Goal: Transaction & Acquisition: Subscribe to service/newsletter

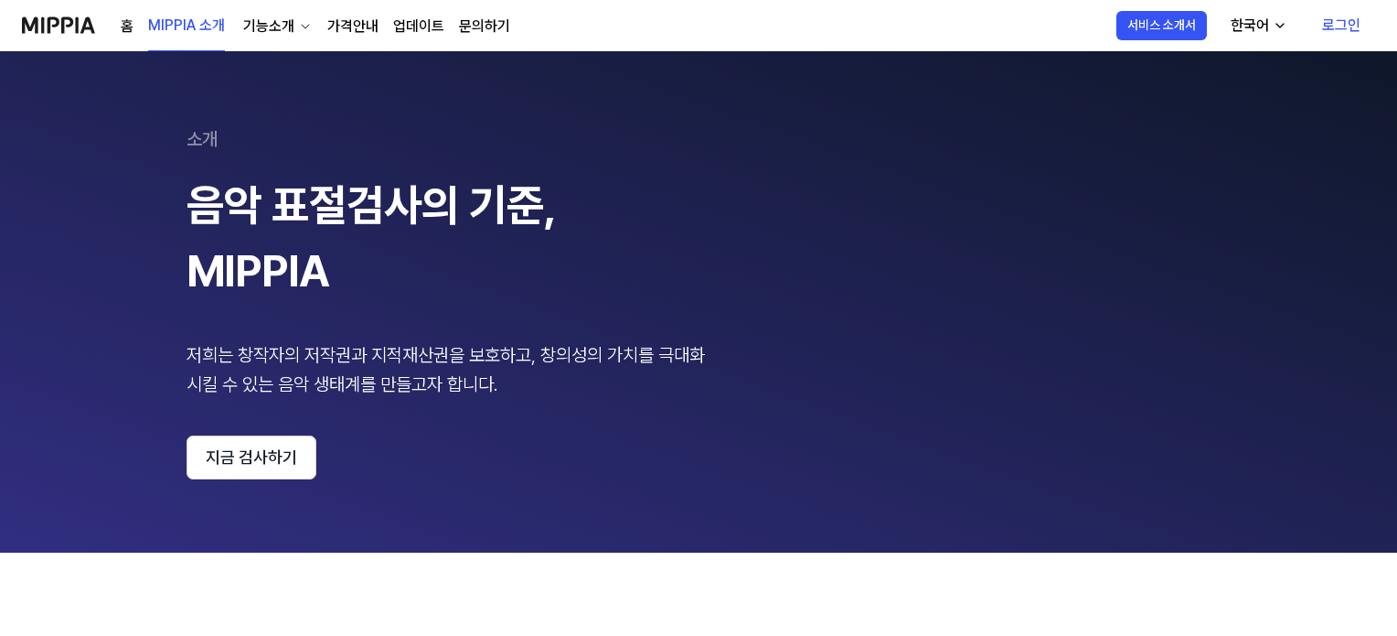
click at [1353, 20] on link "로그인" at bounding box center [1342, 25] width 68 height 51
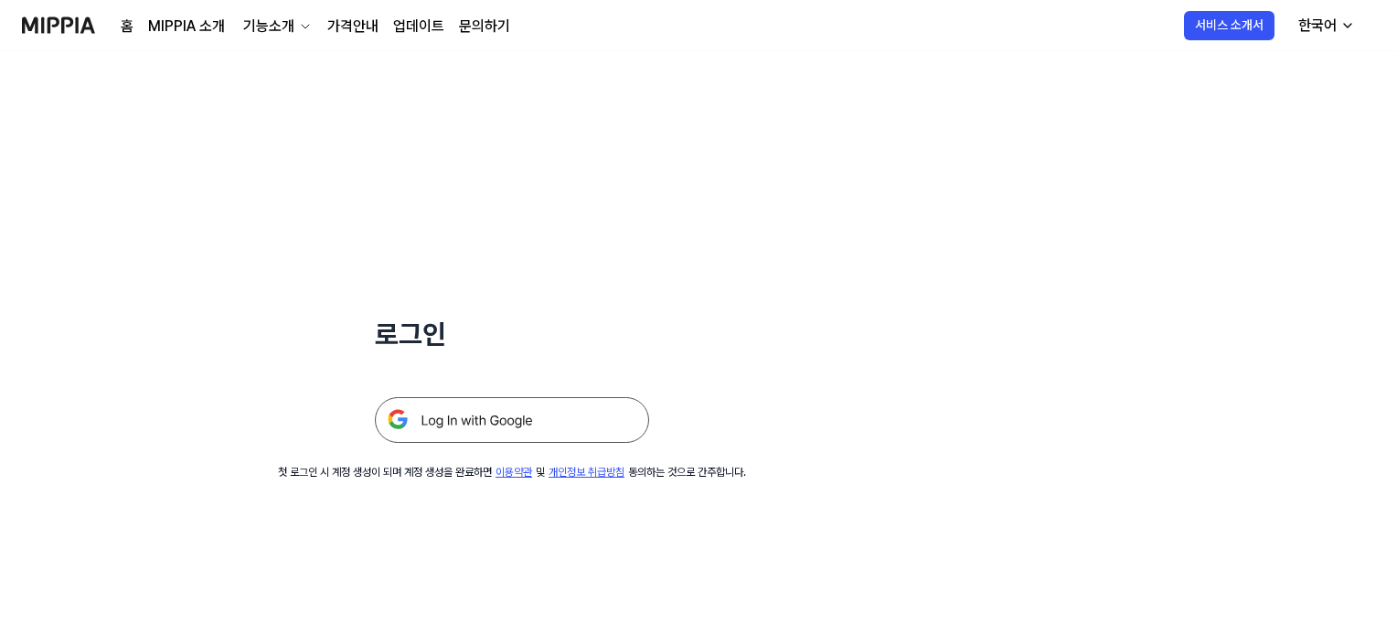
click at [580, 409] on img at bounding box center [512, 420] width 274 height 46
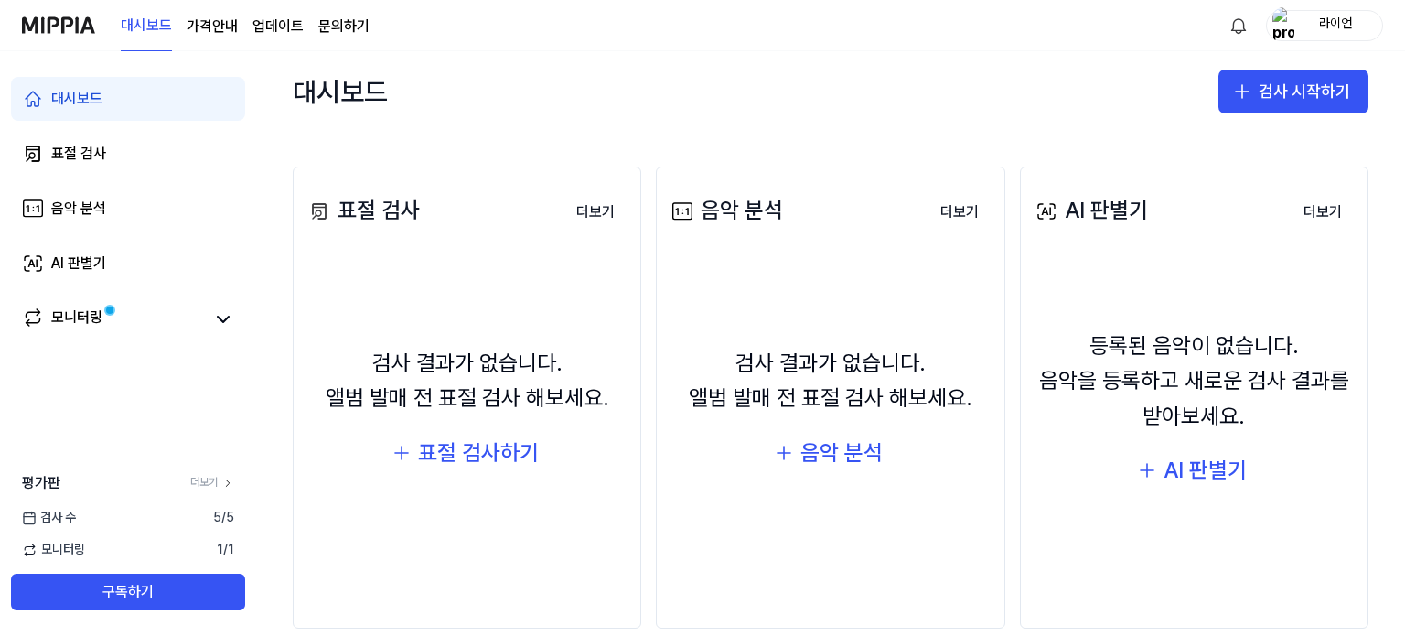
scroll to position [183, 0]
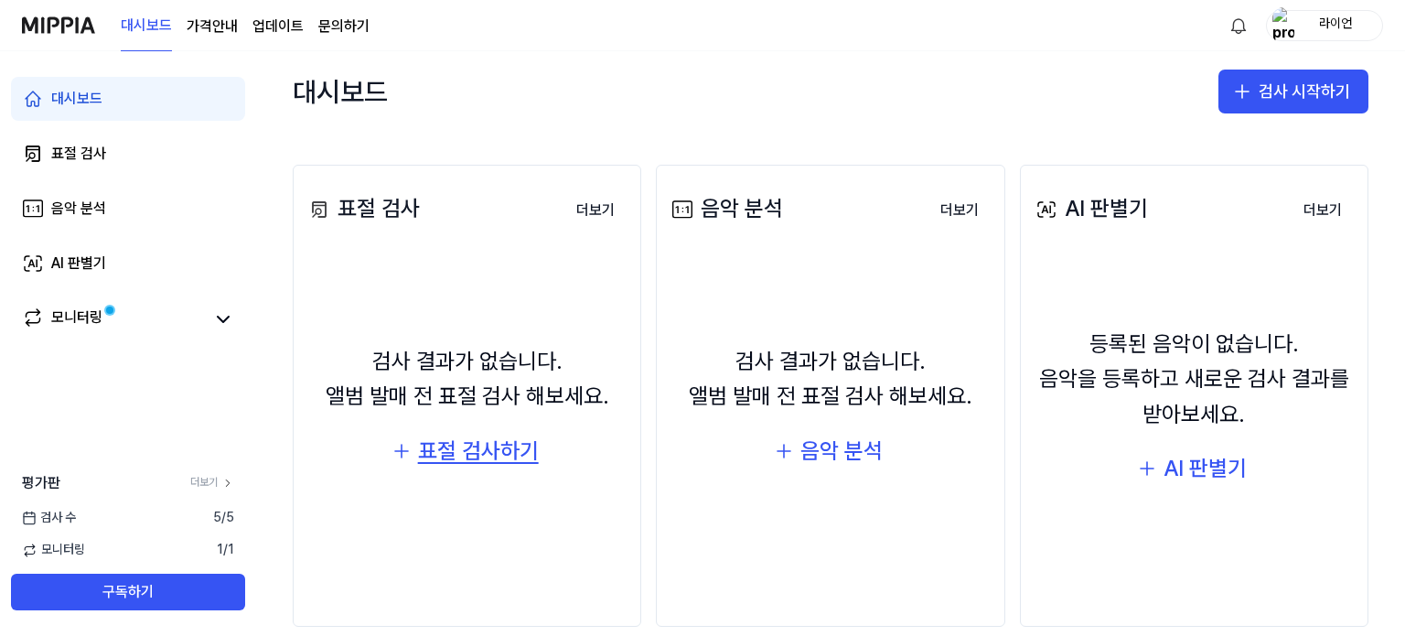
click at [456, 458] on div "표절 검사하기" at bounding box center [478, 450] width 121 height 35
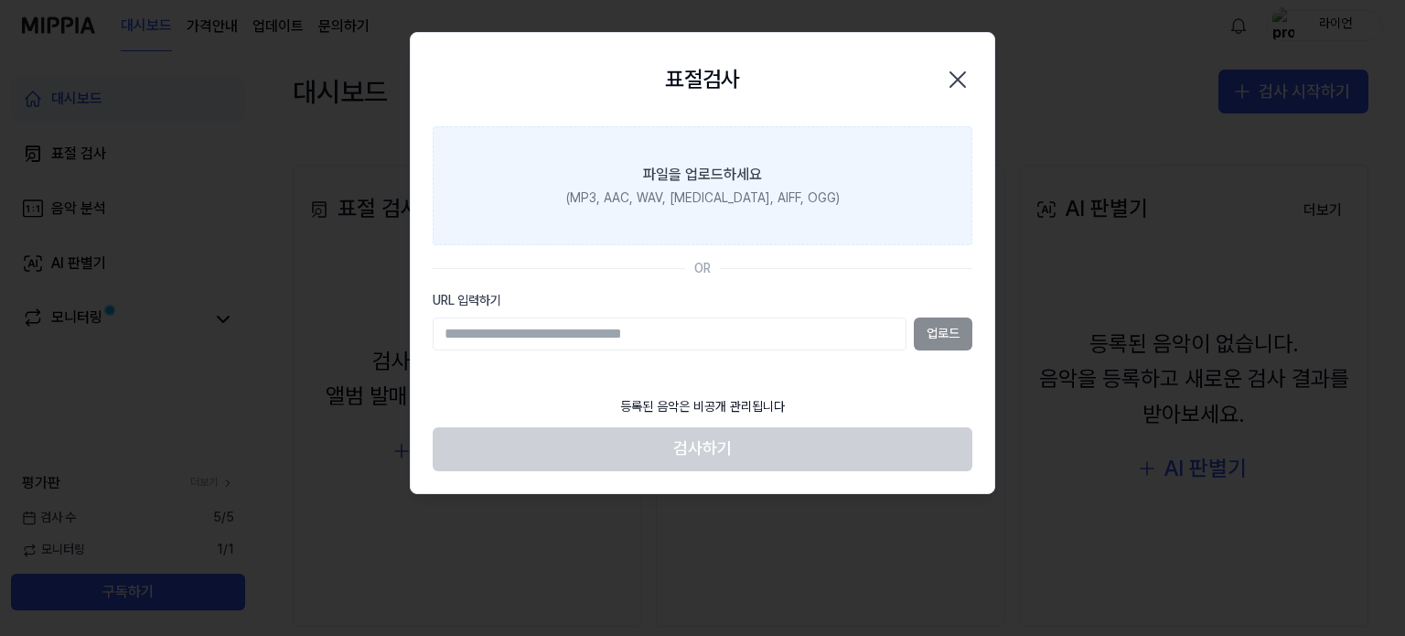
click at [684, 218] on label "파일을 업로드하세요 (MP3, AAC, WAV, [MEDICAL_DATA], AIFF, OGG)" at bounding box center [703, 185] width 540 height 119
click at [0, 0] on input "파일을 업로드하세요 (MP3, AAC, WAV, [MEDICAL_DATA], AIFF, OGG)" at bounding box center [0, 0] width 0 height 0
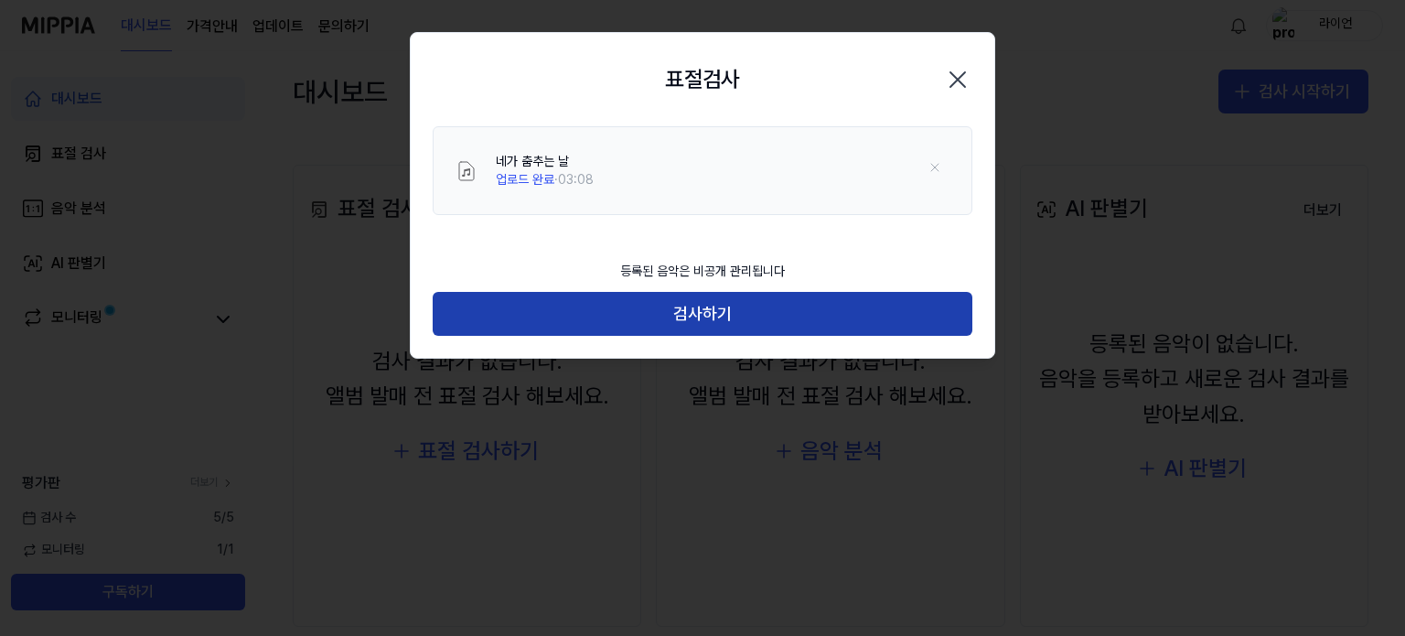
click at [719, 322] on button "검사하기" at bounding box center [703, 314] width 540 height 44
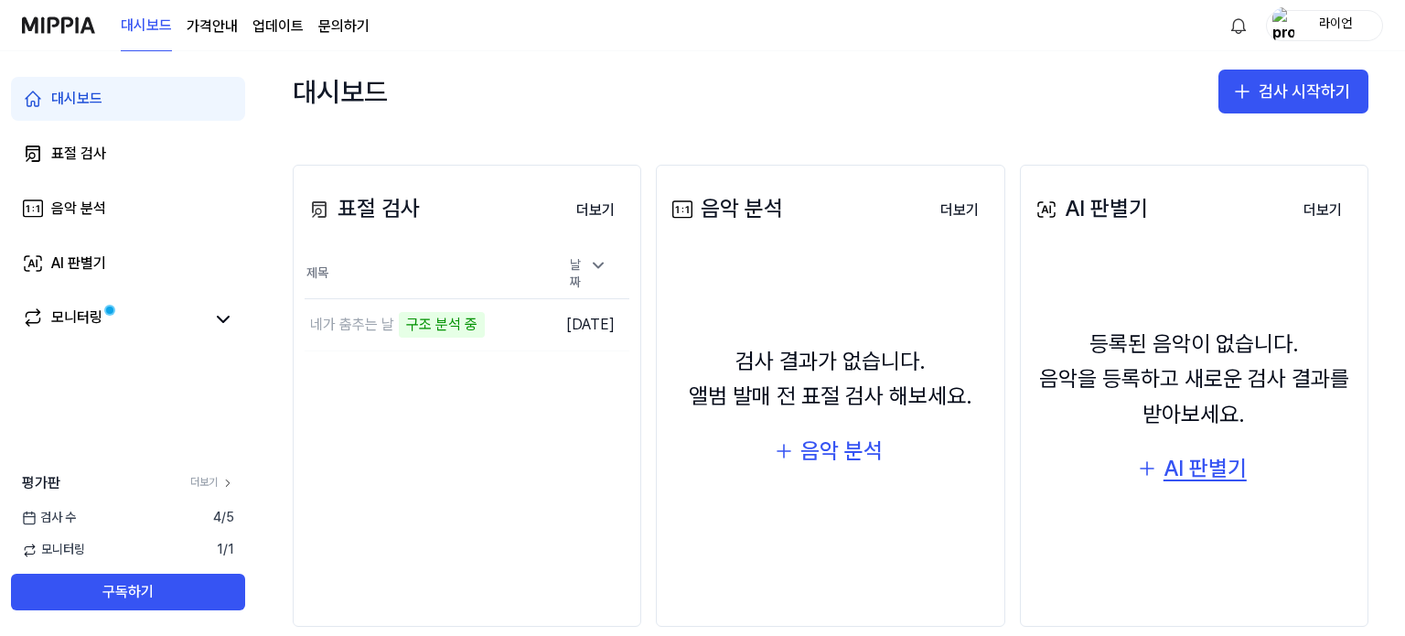
click at [1165, 470] on div "AI 판별기" at bounding box center [1204, 468] width 83 height 35
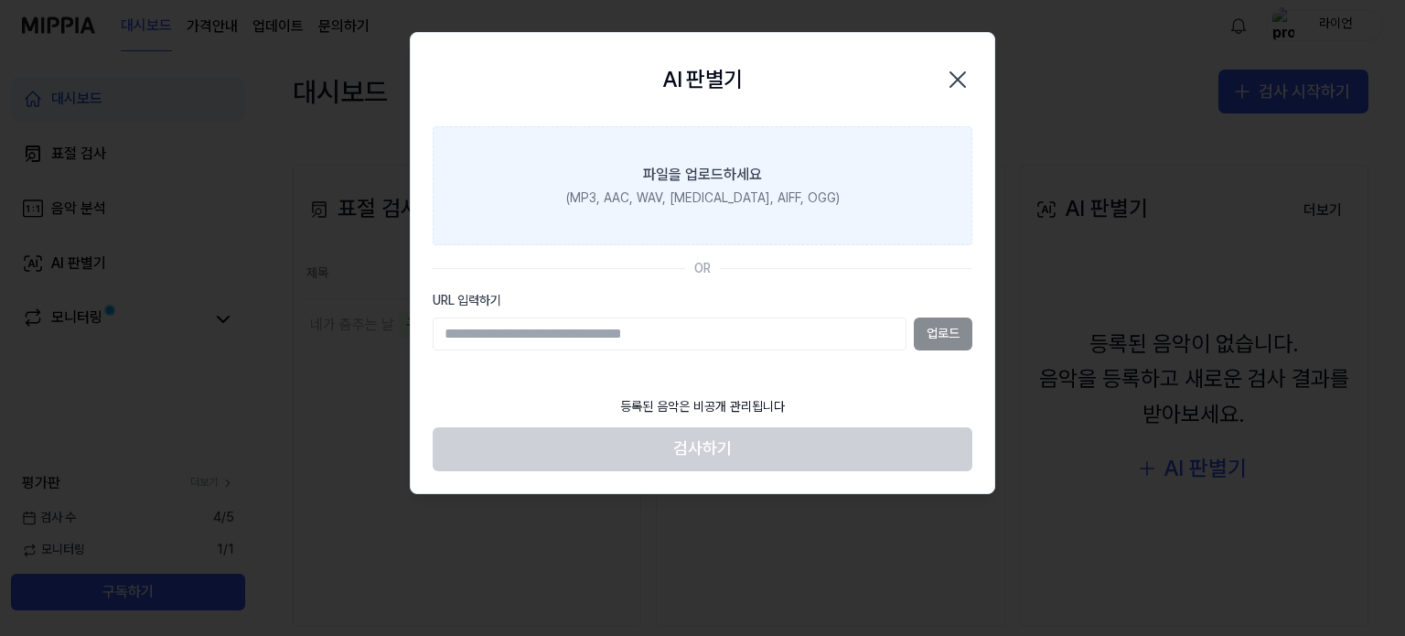
click at [678, 200] on div "(MP3, AAC, WAV, [MEDICAL_DATA], AIFF, OGG)" at bounding box center [702, 198] width 273 height 18
click at [0, 0] on input "파일을 업로드하세요 (MP3, AAC, WAV, [MEDICAL_DATA], AIFF, OGG)" at bounding box center [0, 0] width 0 height 0
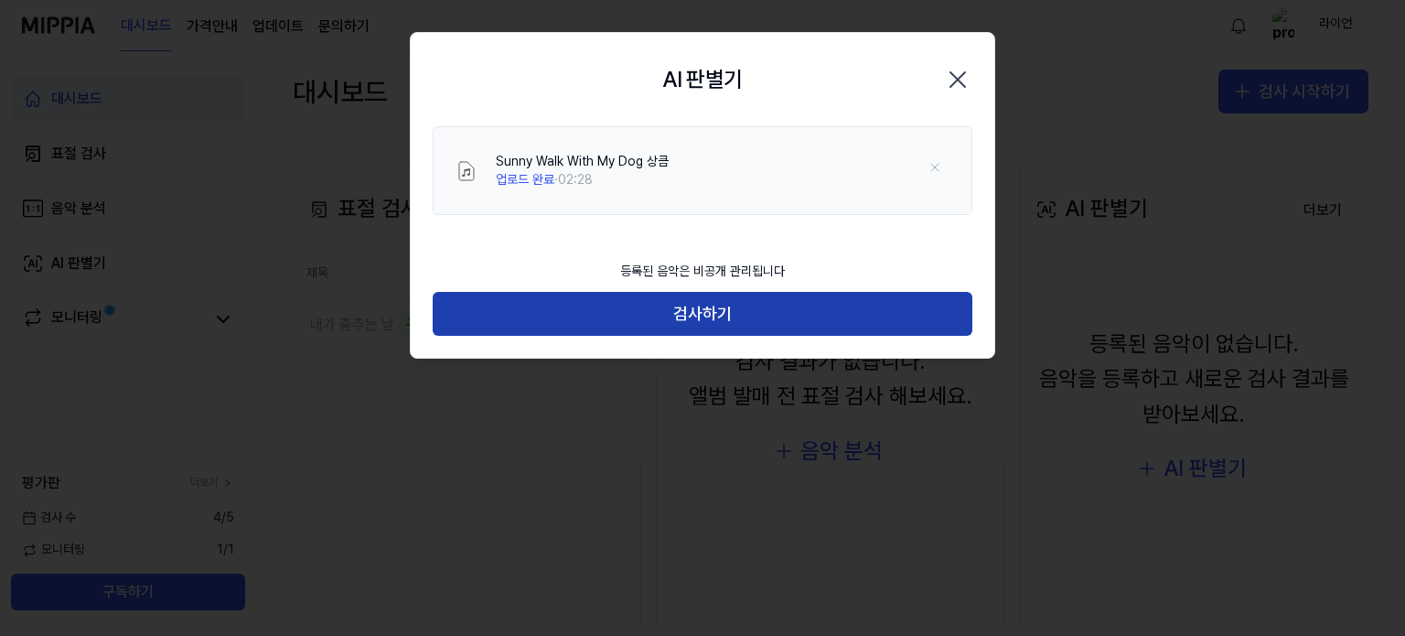
click at [615, 305] on button "검사하기" at bounding box center [703, 314] width 540 height 44
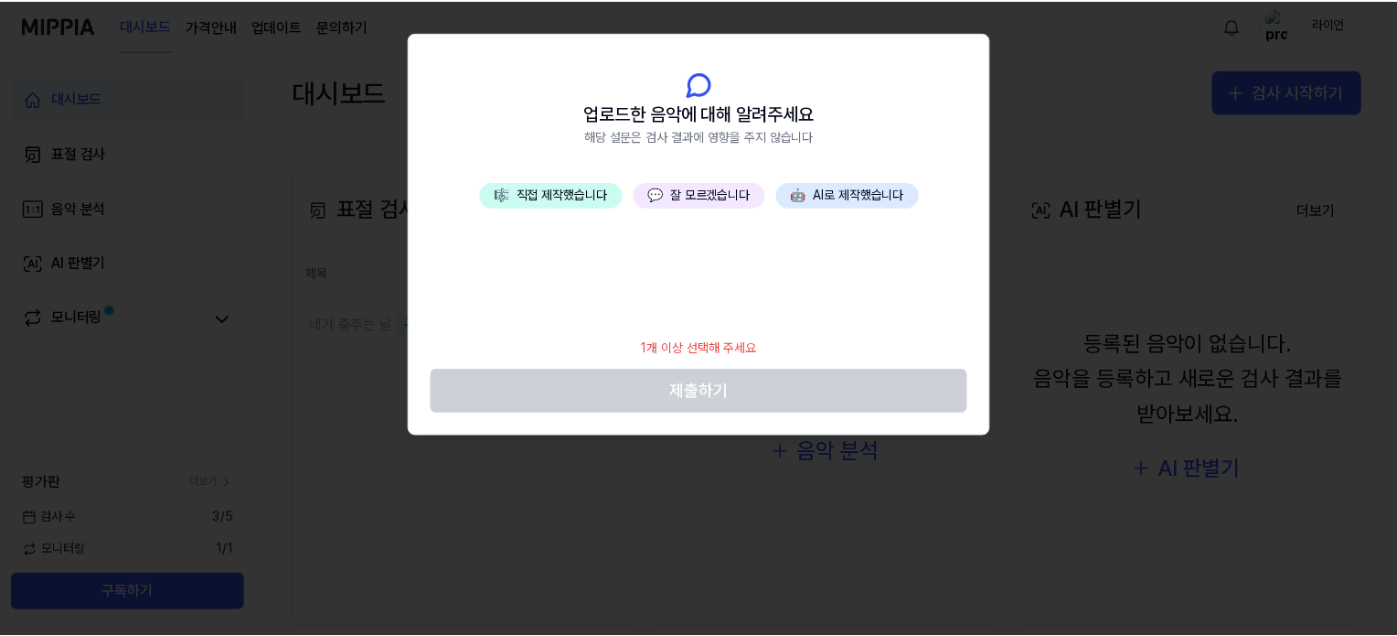
scroll to position [173, 0]
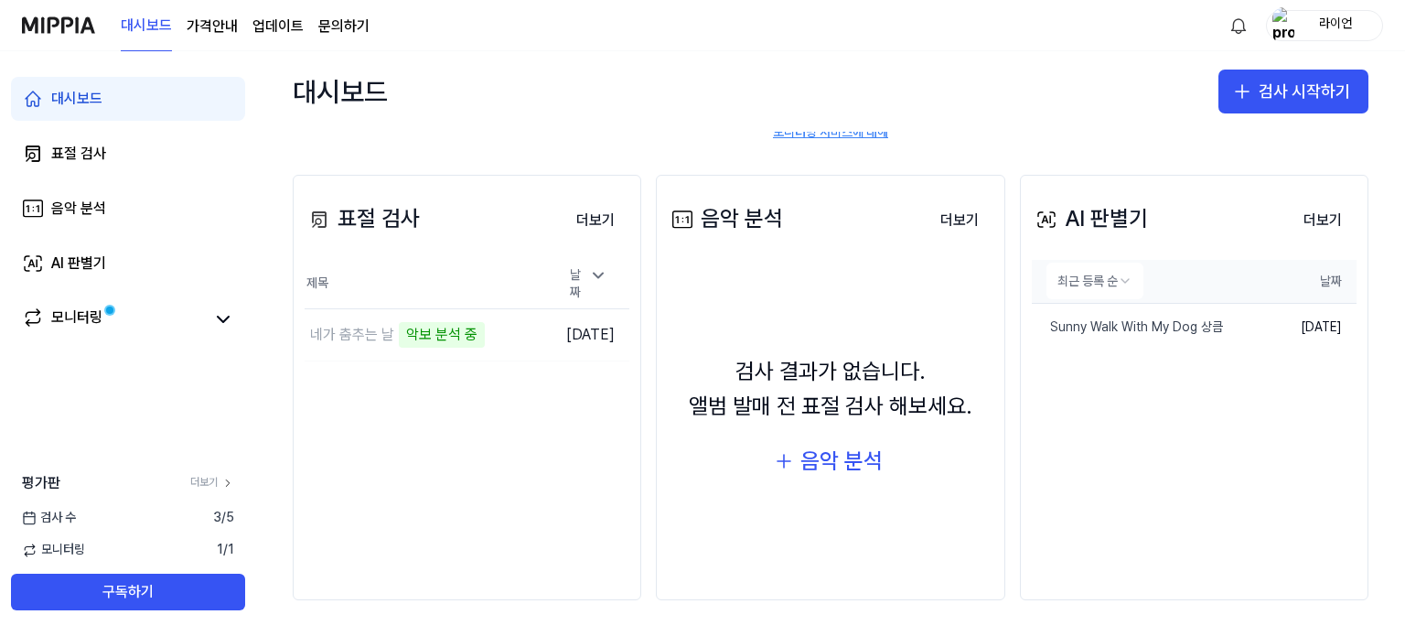
click at [1121, 279] on html "대시보드 가격안내 업데이트 문의하기 라이언 대시보드 표절 검사 음악 분석 AI 판별기 모니터링 평가판 더보기 검사 [DATE] 모니터링 1 /…" at bounding box center [702, 318] width 1405 height 636
click at [1331, 320] on td "[DATE]" at bounding box center [1303, 328] width 106 height 48
click at [1126, 328] on div "Sunny Walk With My Dog 상큼" at bounding box center [1105, 327] width 149 height 18
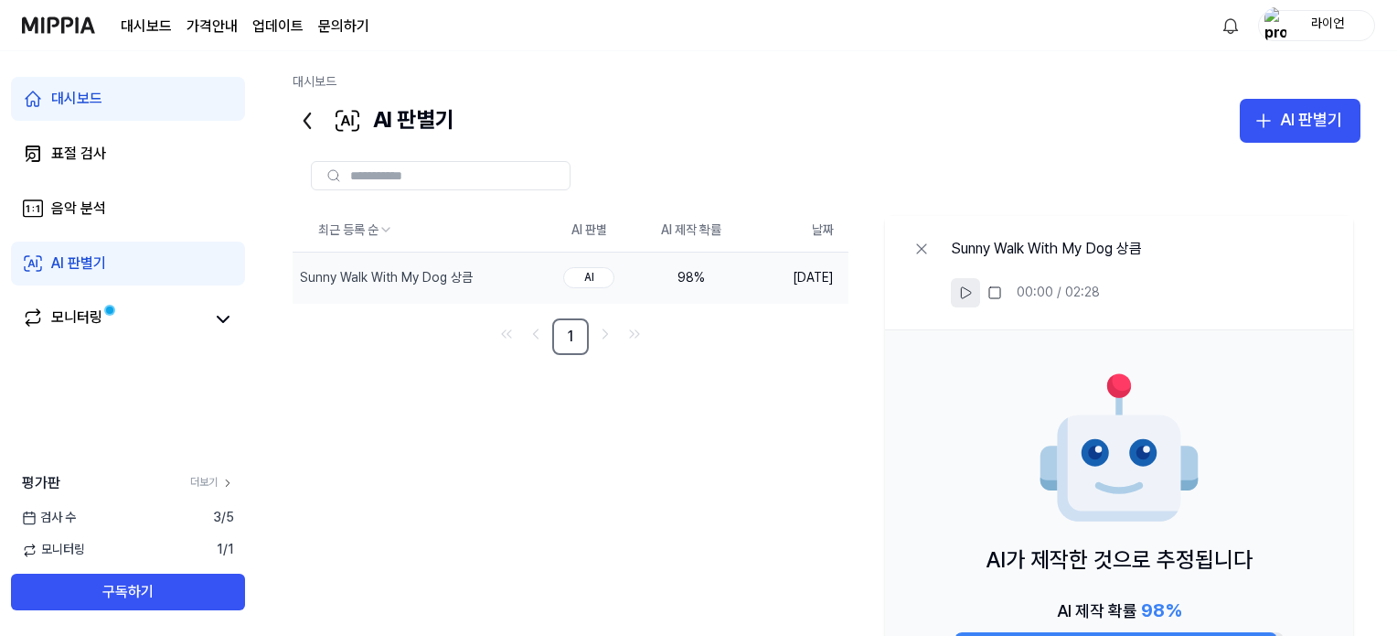
click at [968, 293] on icon at bounding box center [965, 292] width 15 height 15
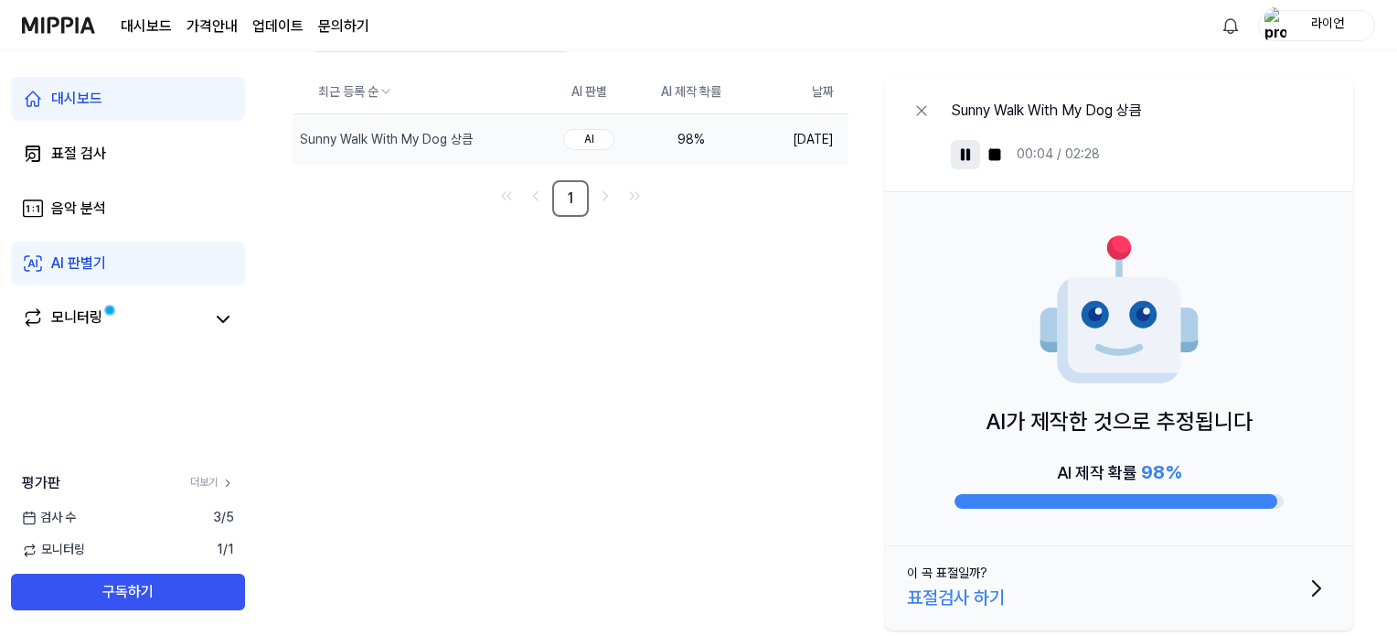
scroll to position [139, 0]
click at [959, 597] on div "표절검사 하기" at bounding box center [956, 596] width 98 height 29
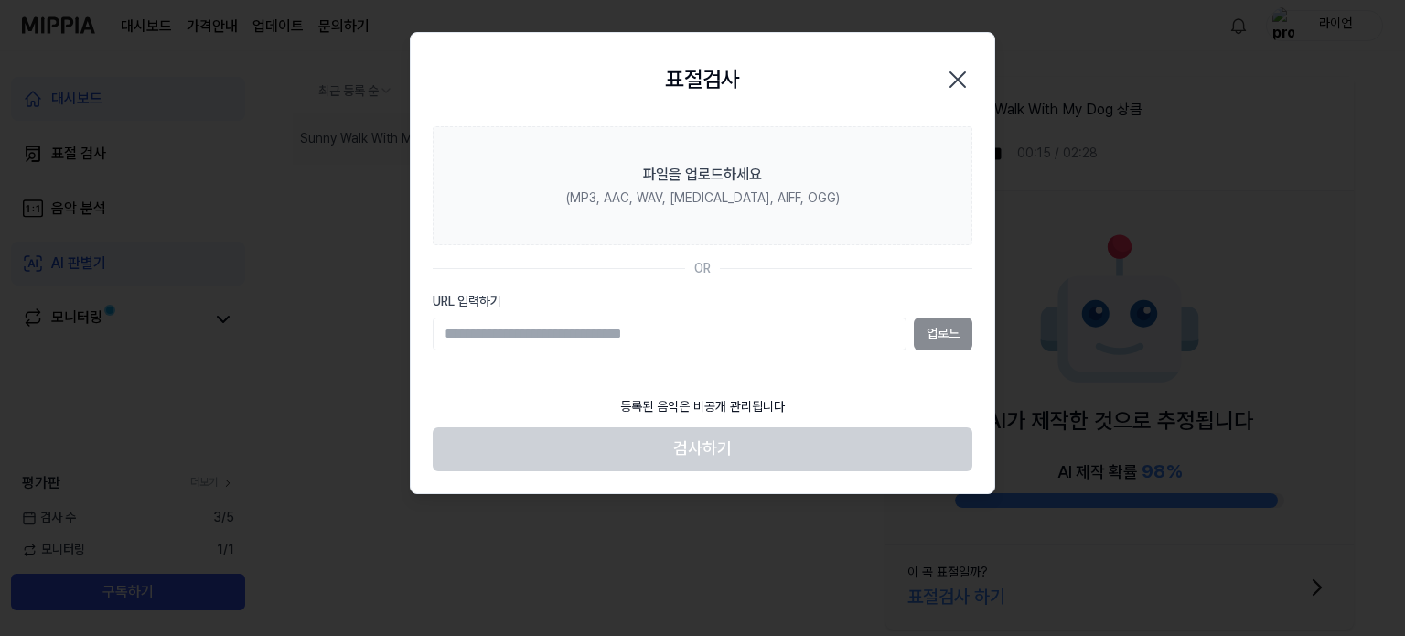
click at [963, 73] on icon "button" at bounding box center [957, 79] width 15 height 15
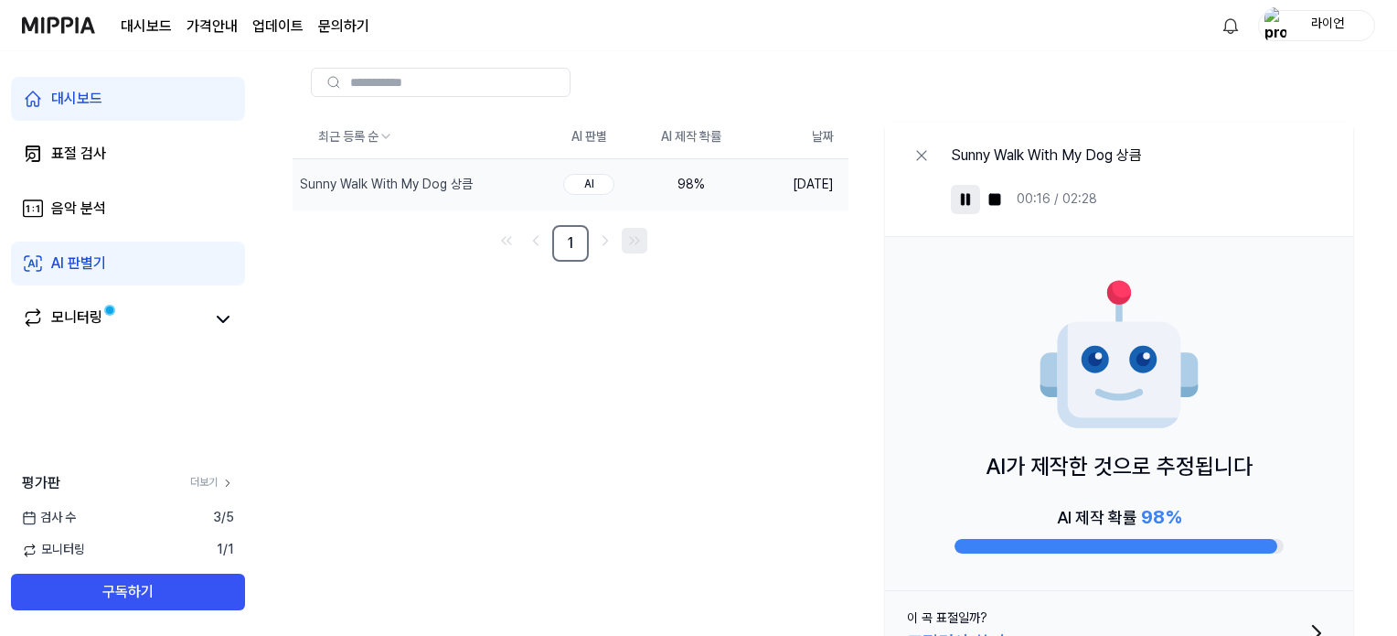
scroll to position [48, 0]
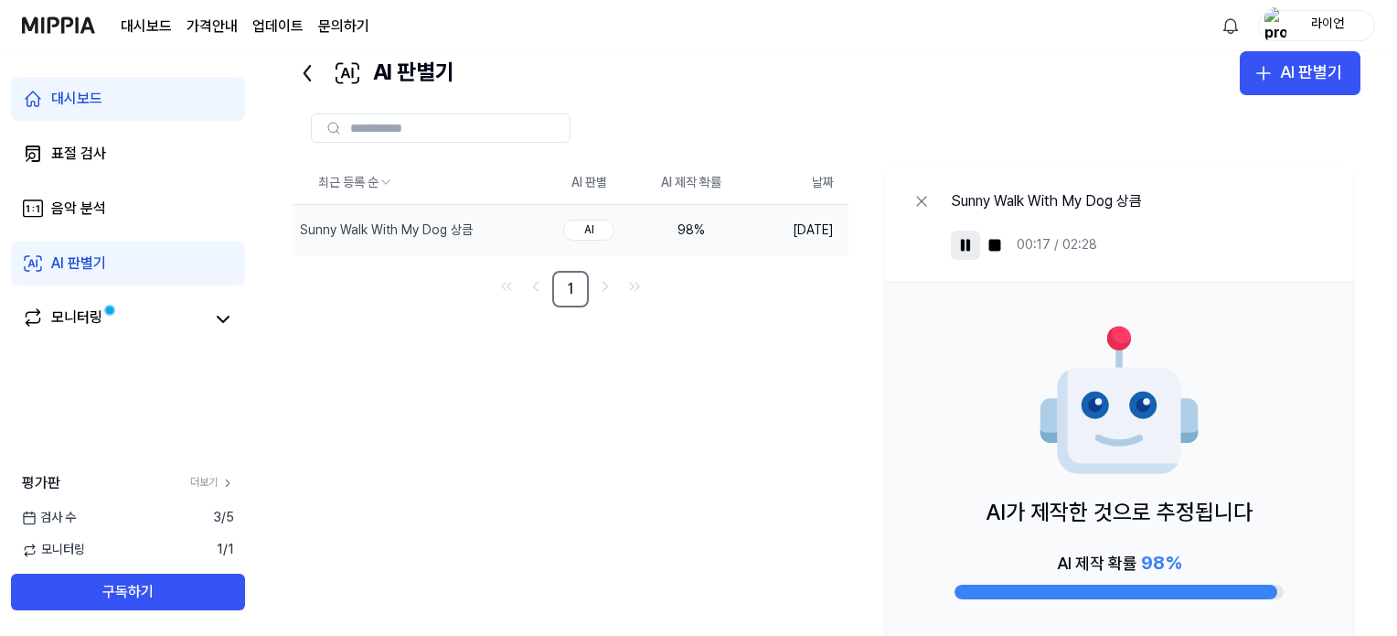
click at [312, 79] on icon at bounding box center [307, 73] width 29 height 29
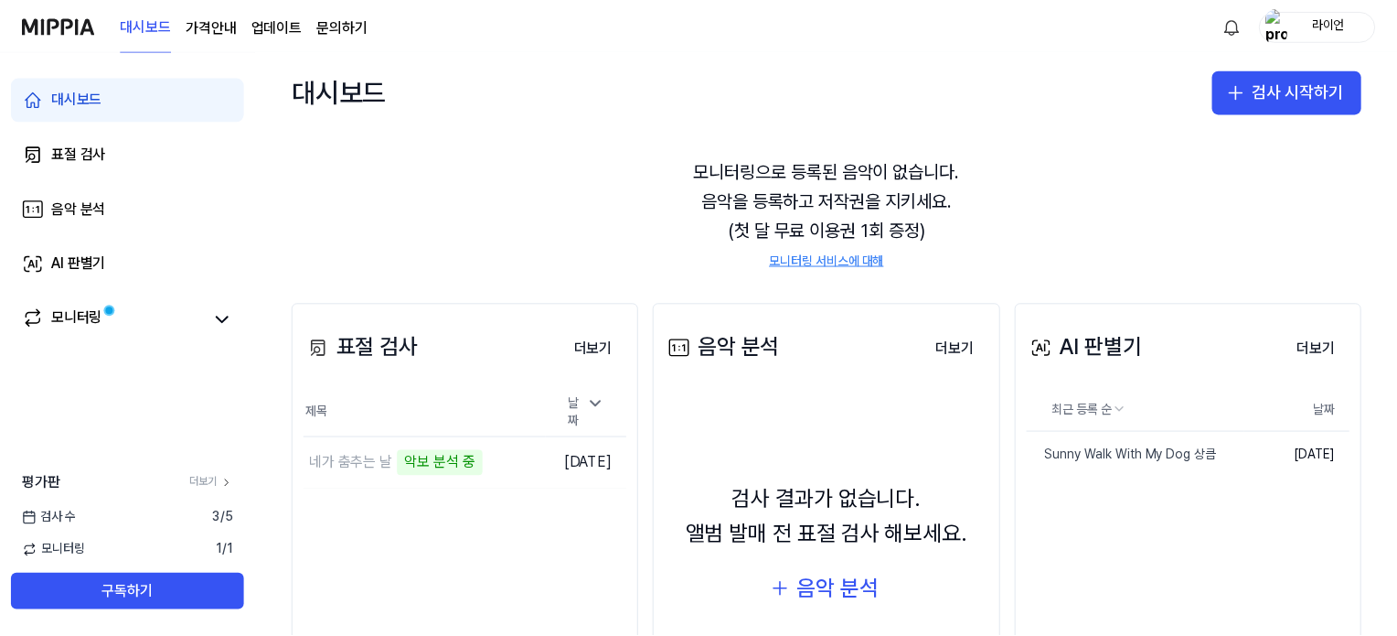
scroll to position [91, 0]
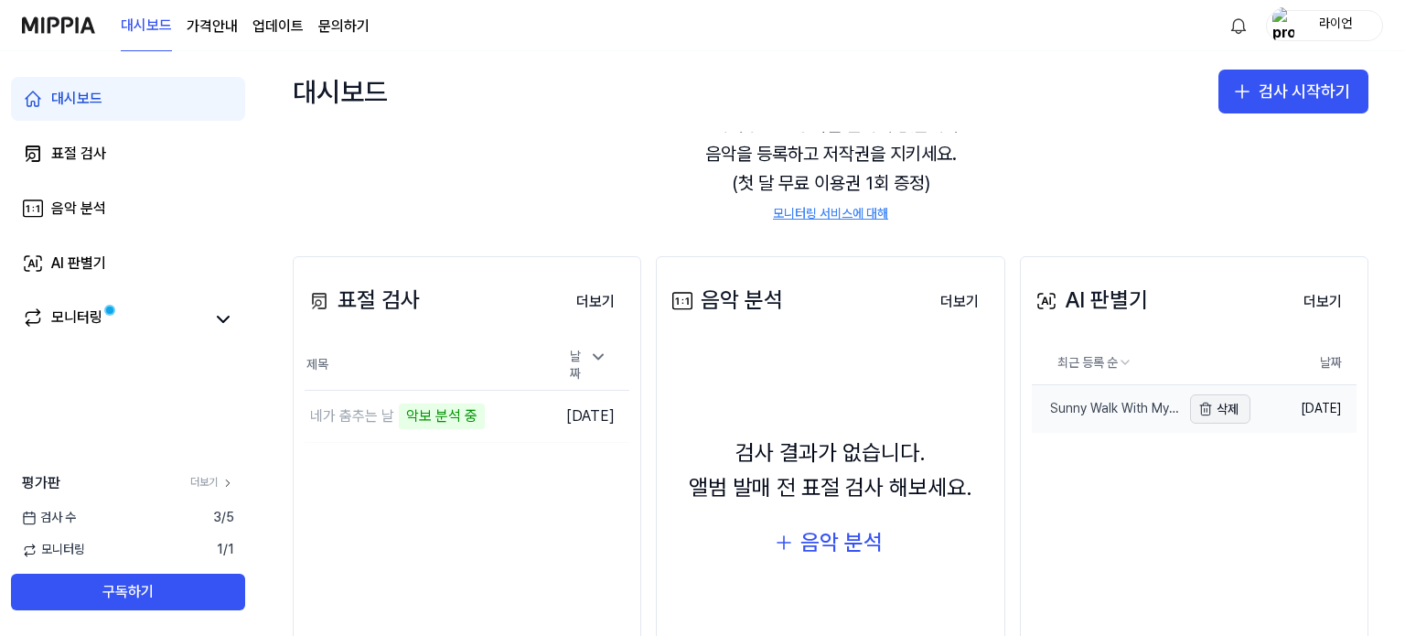
click at [1209, 411] on button "삭제" at bounding box center [1220, 408] width 60 height 29
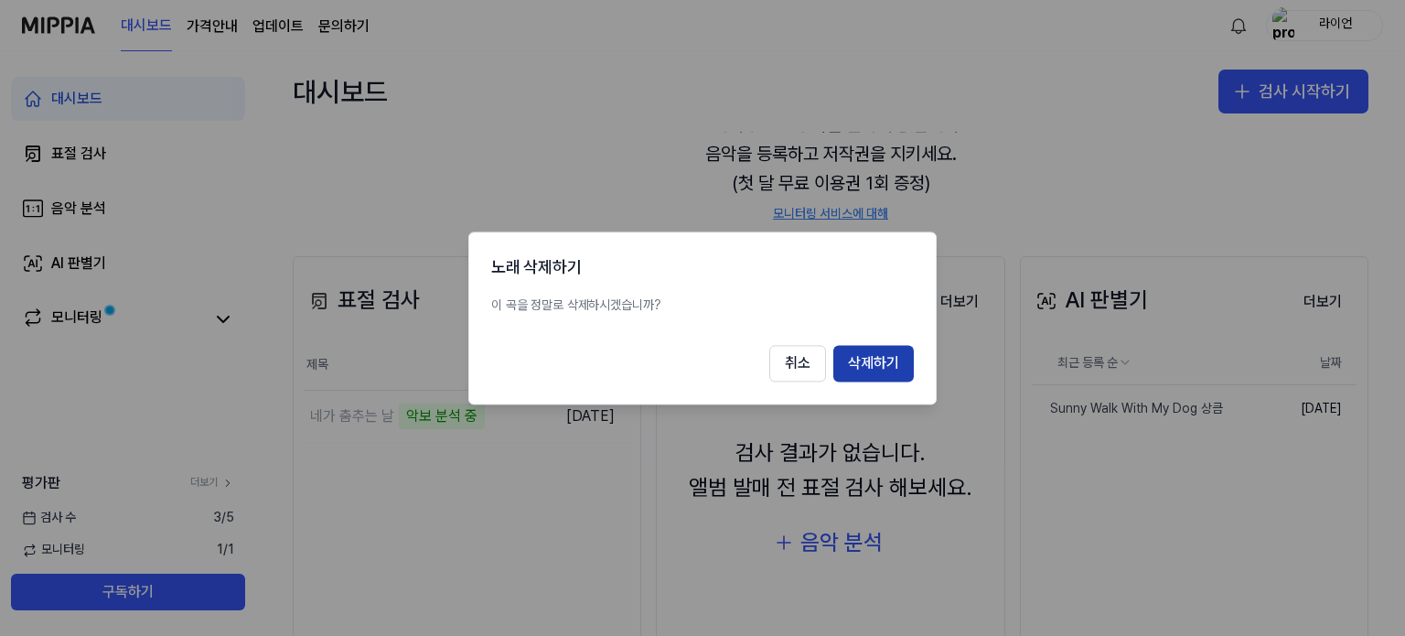
click at [867, 365] on button "삭제하기" at bounding box center [873, 363] width 80 height 37
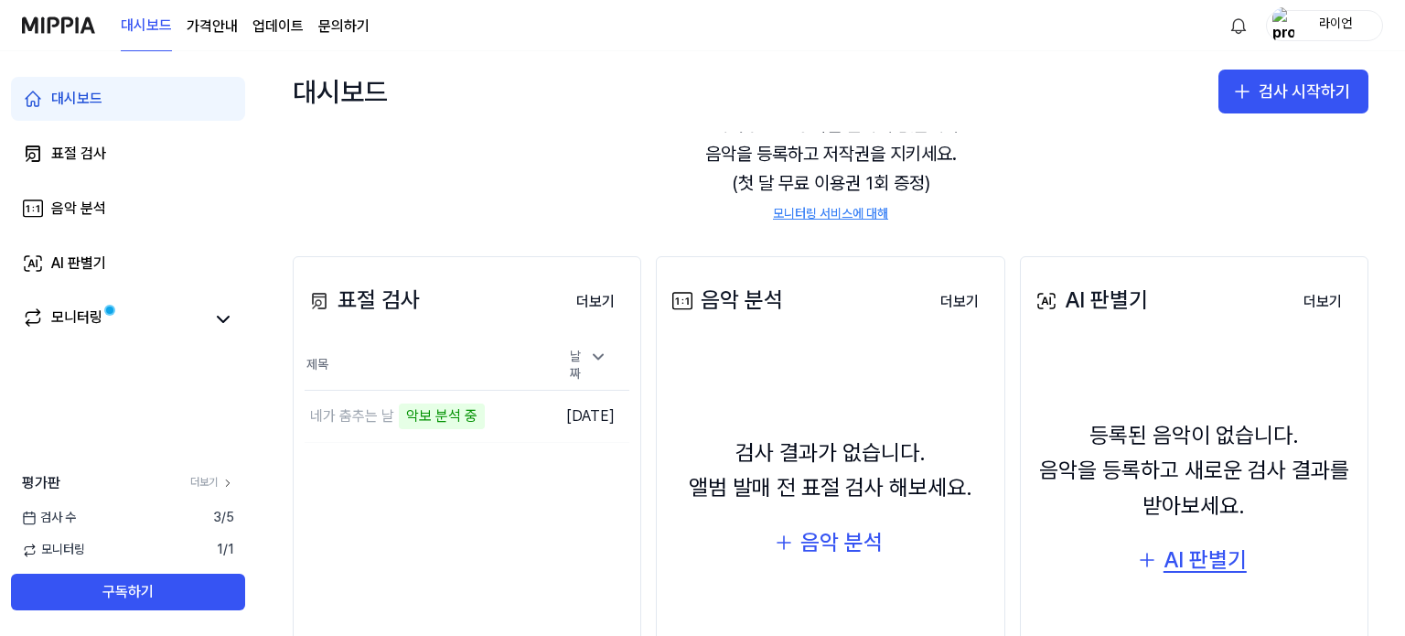
click at [1202, 568] on div "AI 판별기" at bounding box center [1204, 559] width 83 height 35
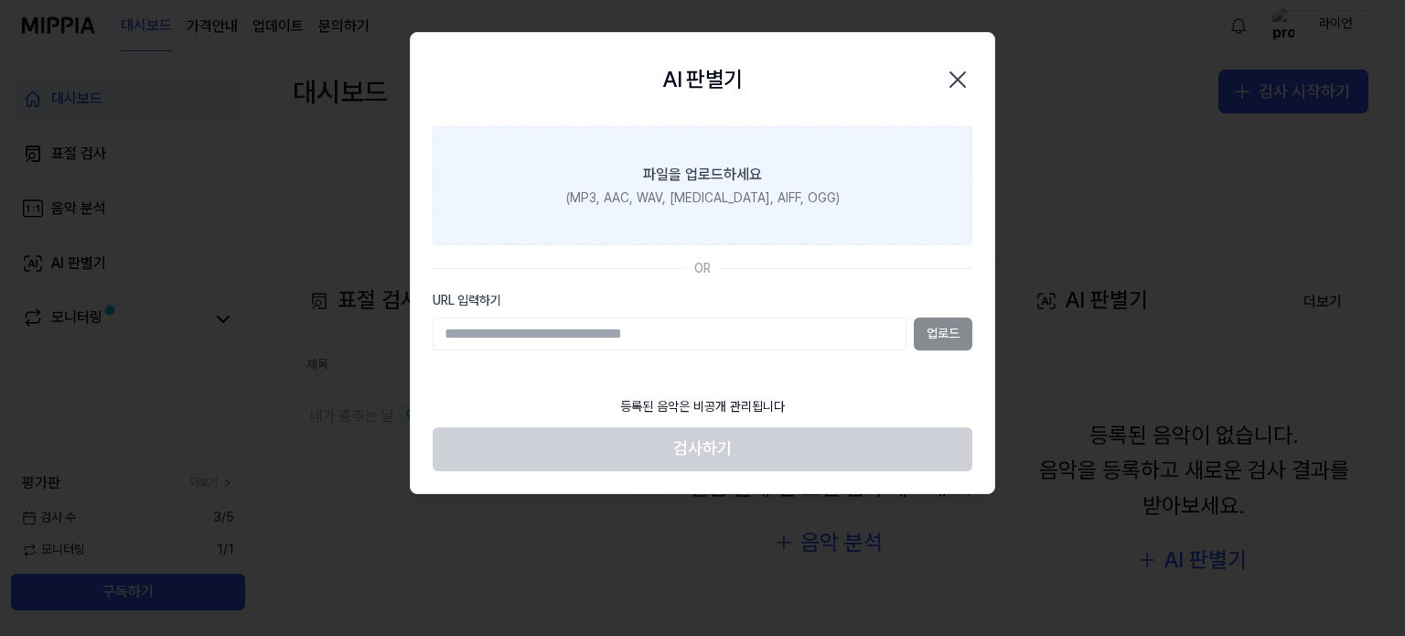
click at [909, 189] on label "파일을 업로드하세요 (MP3, AAC, WAV, [MEDICAL_DATA], AIFF, OGG)" at bounding box center [703, 185] width 540 height 119
click at [0, 0] on input "파일을 업로드하세요 (MP3, AAC, WAV, [MEDICAL_DATA], AIFF, OGG)" at bounding box center [0, 0] width 0 height 0
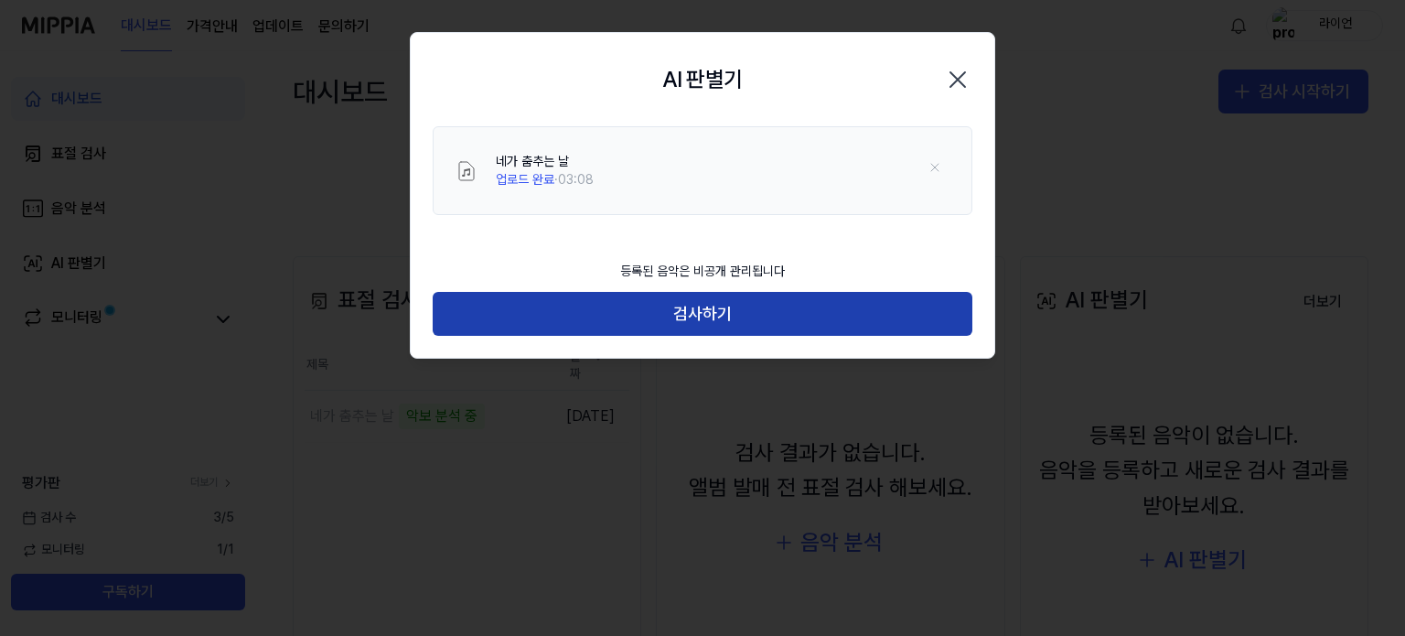
click at [739, 312] on button "검사하기" at bounding box center [703, 314] width 540 height 44
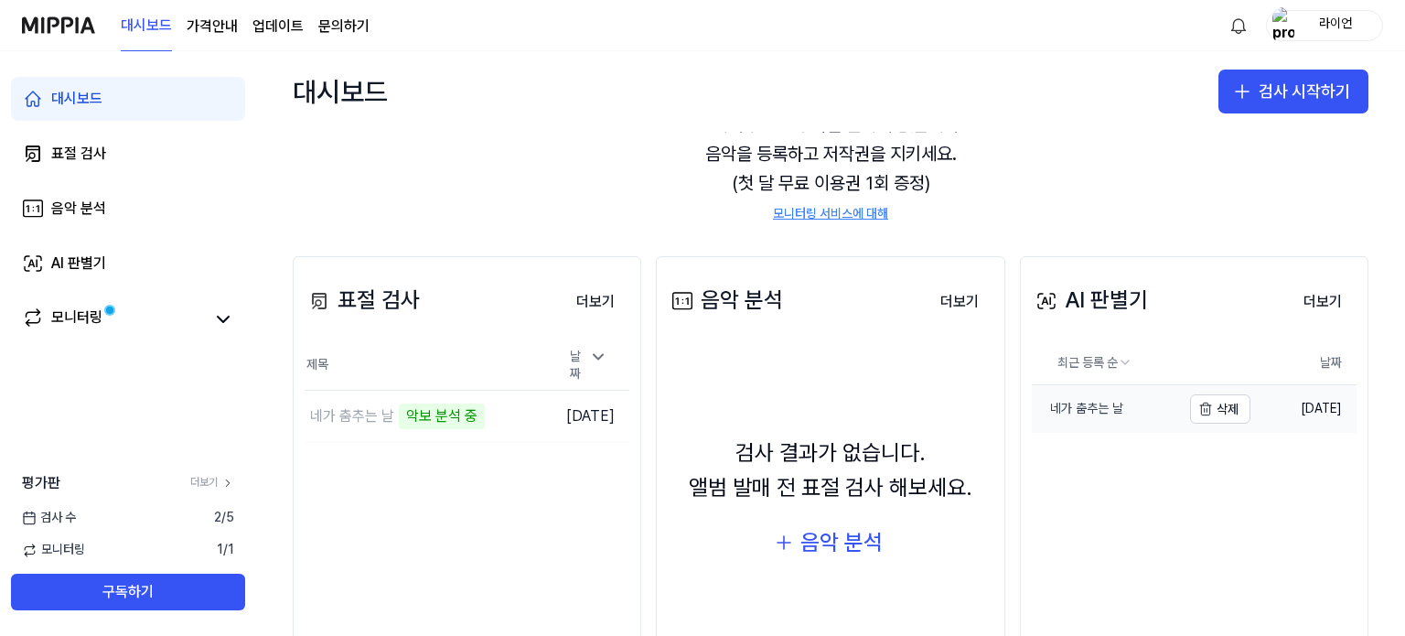
click at [1094, 409] on div "네가 춤추는 날" at bounding box center [1076, 409] width 91 height 18
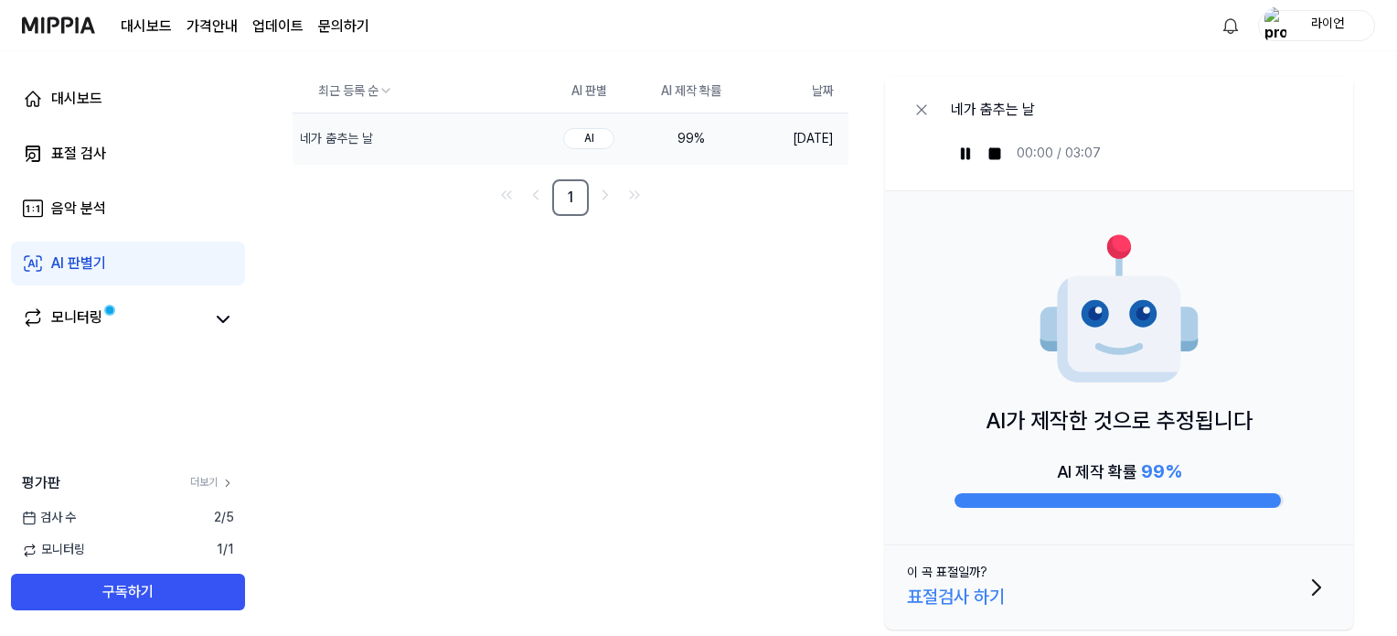
scroll to position [48, 0]
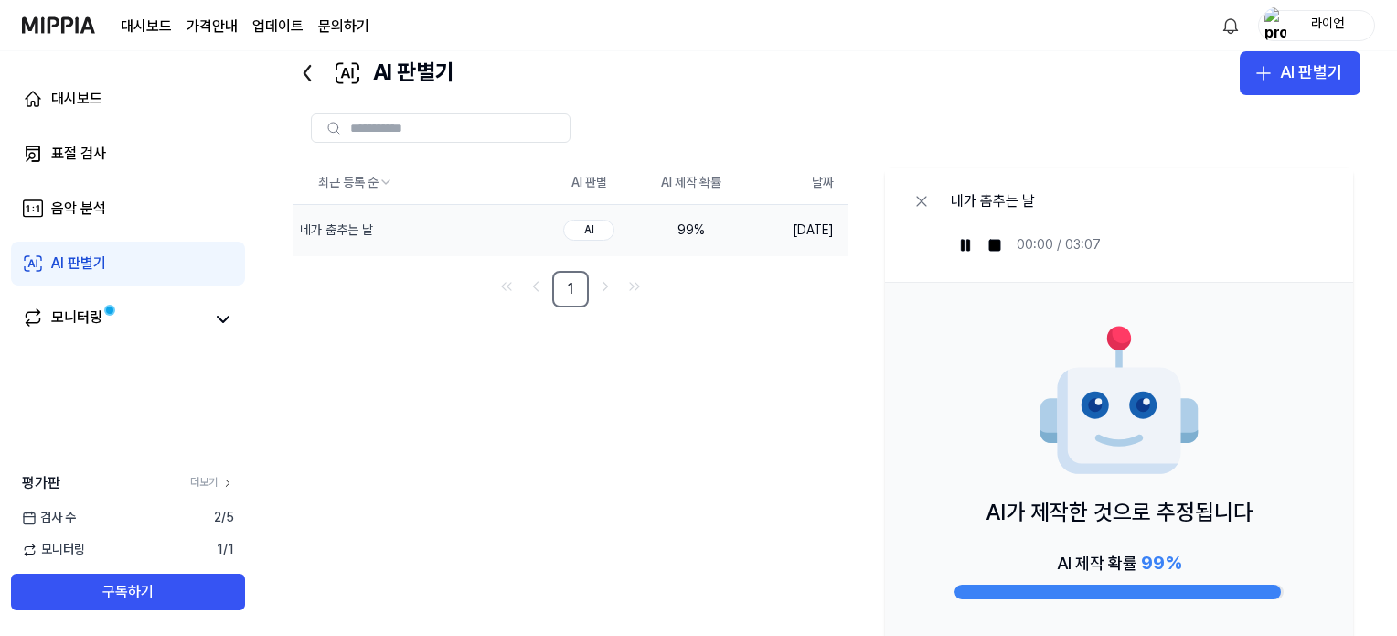
click at [302, 79] on icon at bounding box center [307, 73] width 29 height 29
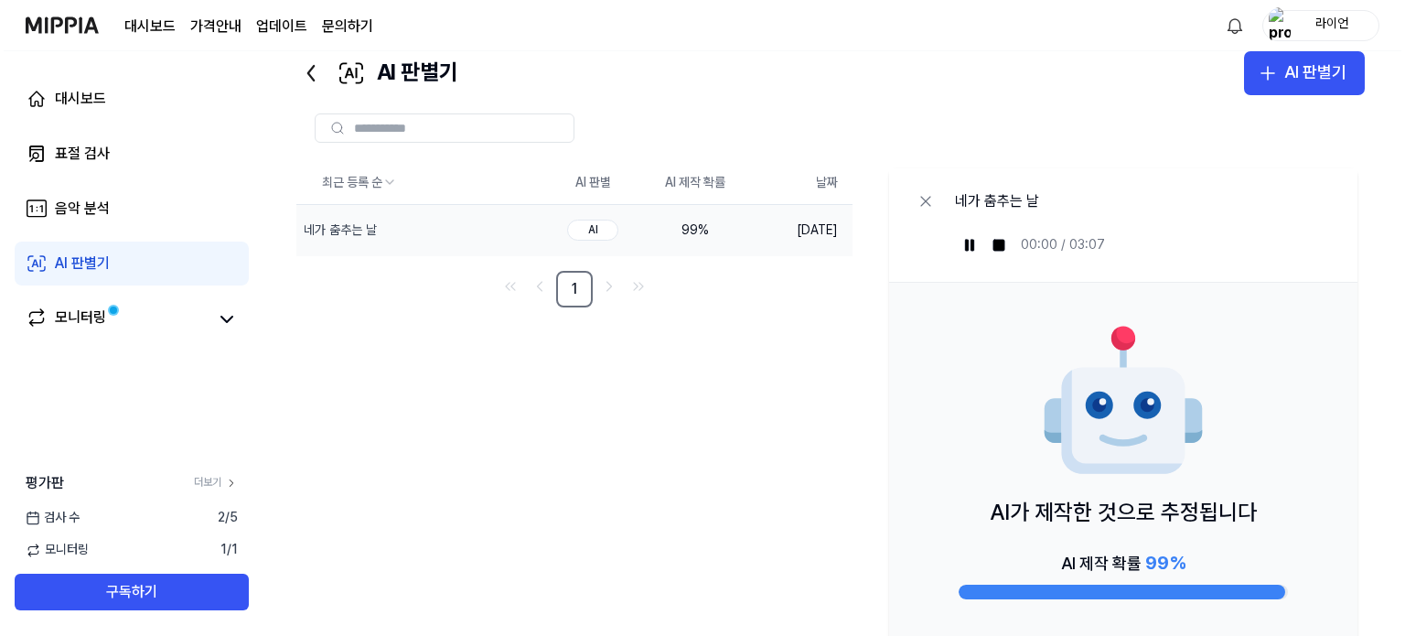
scroll to position [0, 0]
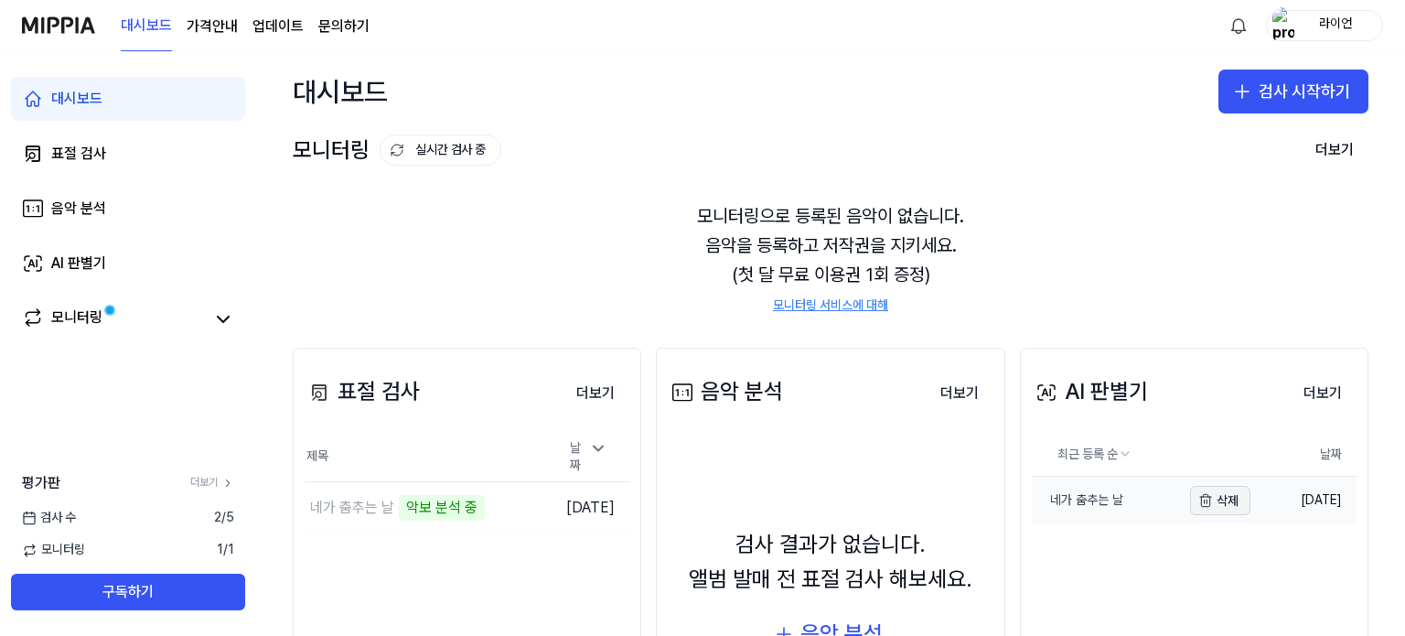
click at [1206, 504] on button "삭제" at bounding box center [1220, 500] width 60 height 29
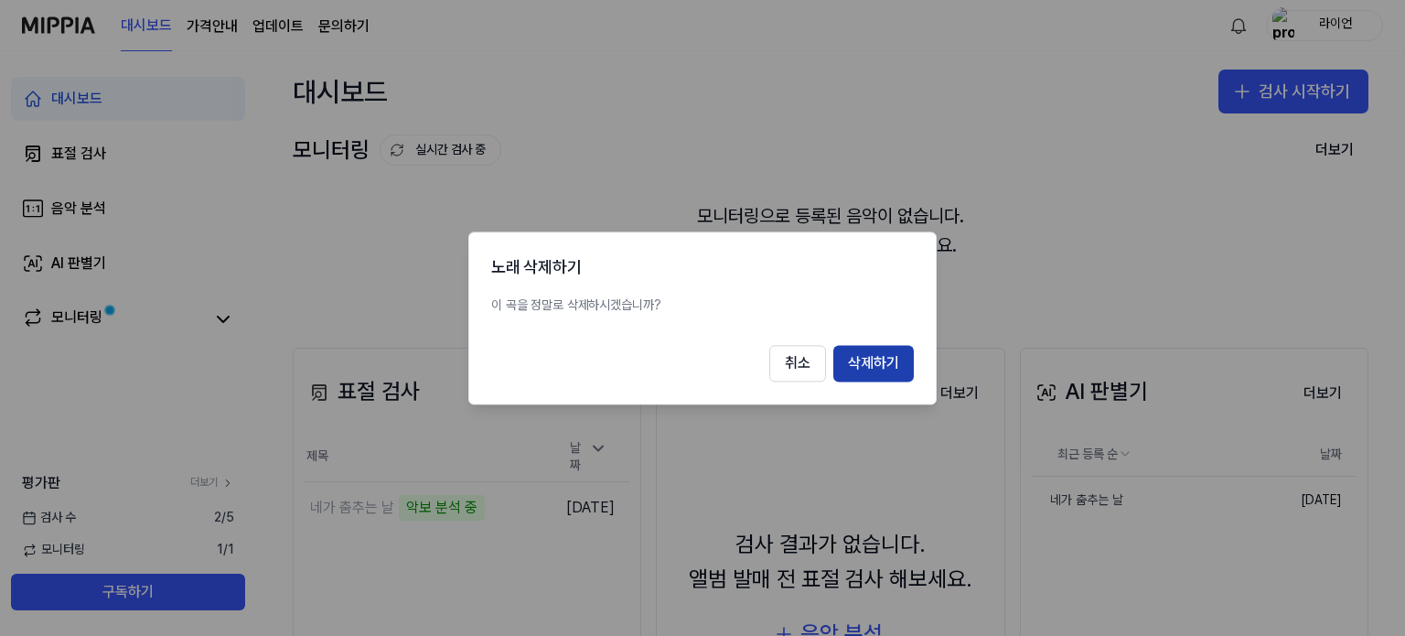
click at [880, 365] on button "삭제하기" at bounding box center [873, 363] width 80 height 37
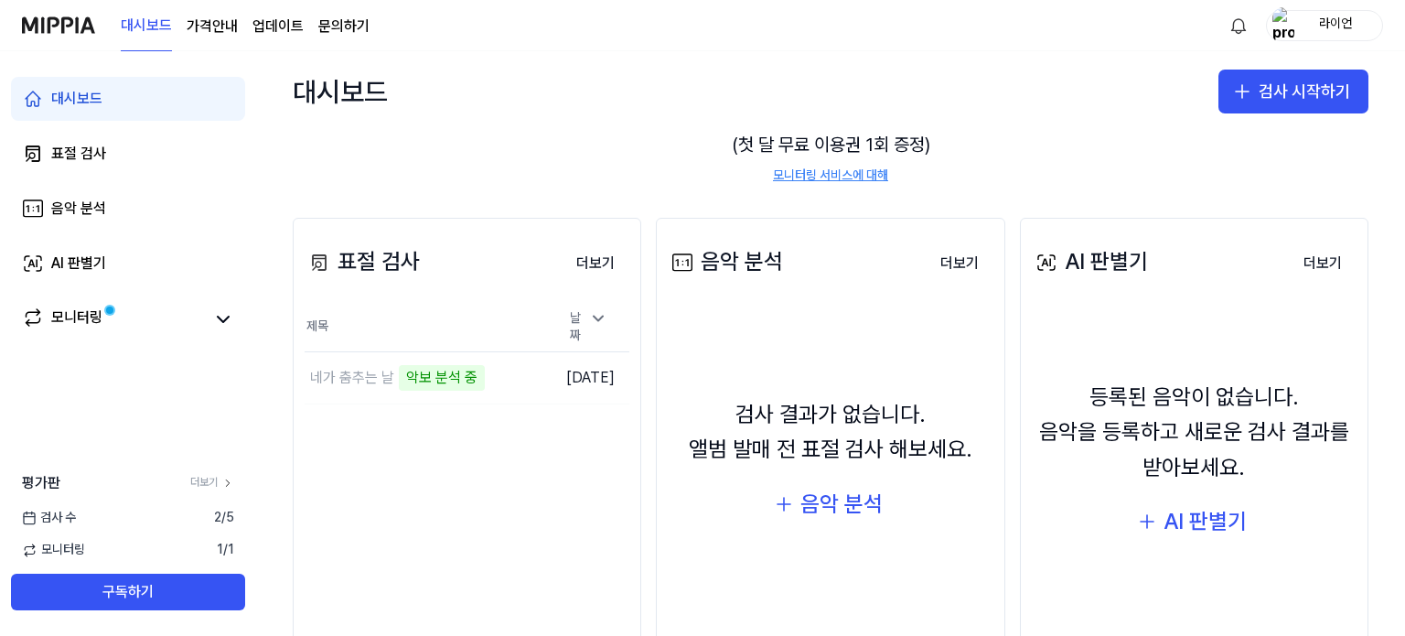
scroll to position [183, 0]
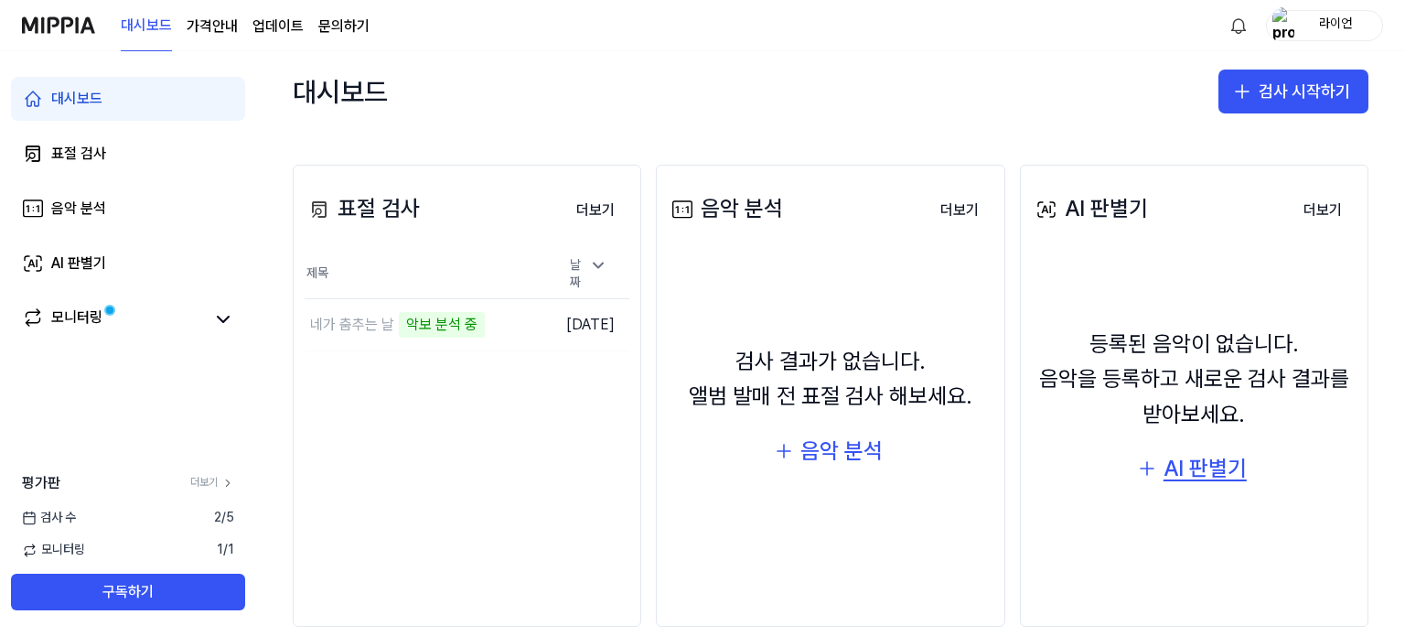
click at [1163, 471] on div "AI 판별기" at bounding box center [1204, 468] width 83 height 35
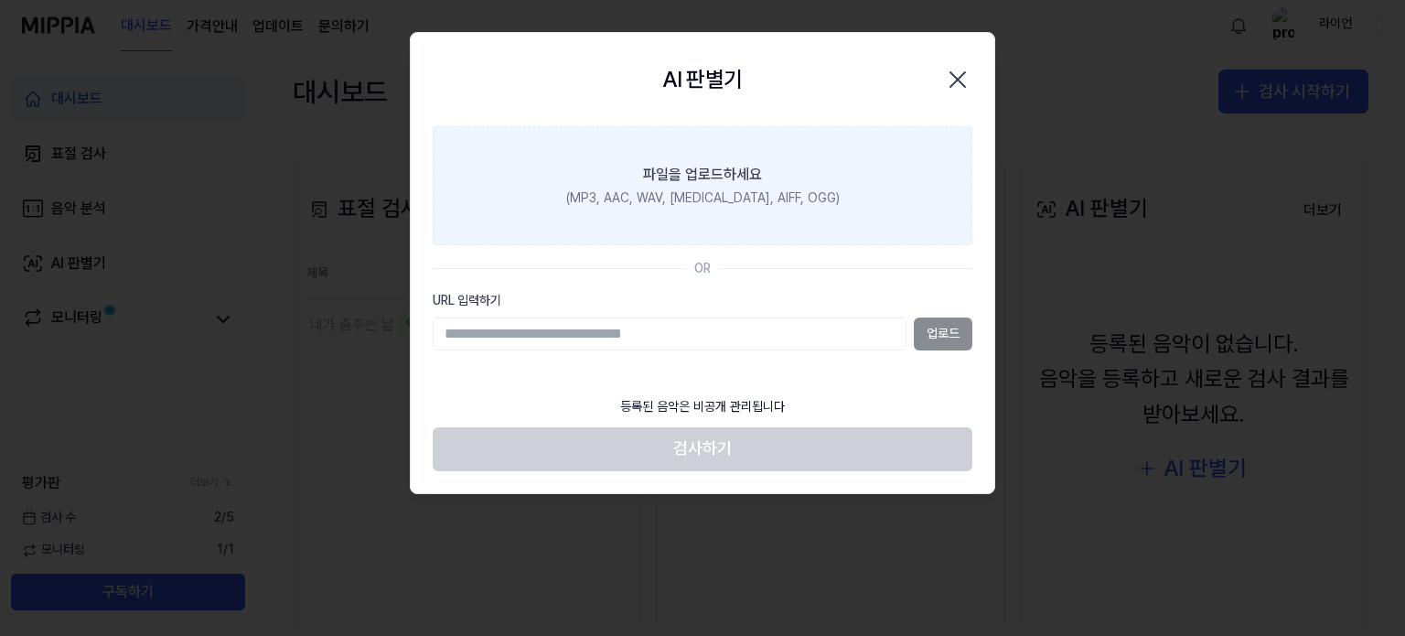
click at [656, 170] on div "파일을 업로드하세요" at bounding box center [702, 175] width 119 height 22
click at [0, 0] on input "파일을 업로드하세요 (MP3, AAC, WAV, [MEDICAL_DATA], AIFF, OGG)" at bounding box center [0, 0] width 0 height 0
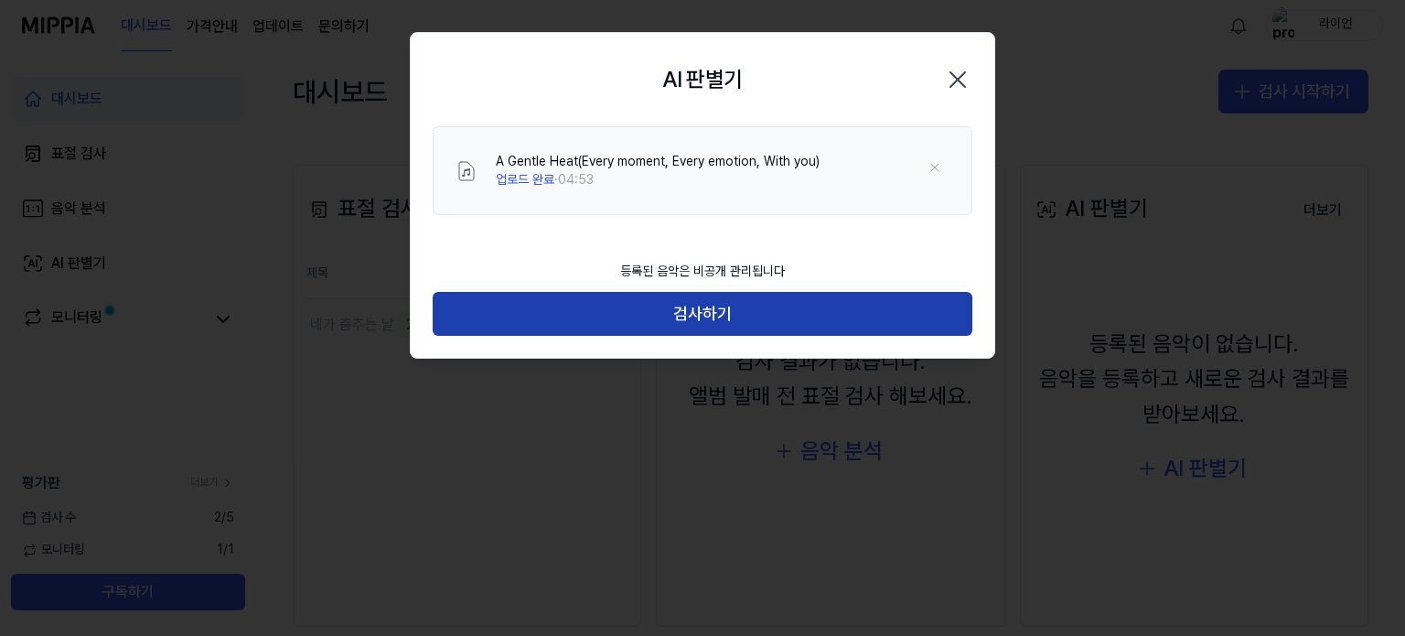
click at [660, 297] on button "검사하기" at bounding box center [703, 314] width 540 height 44
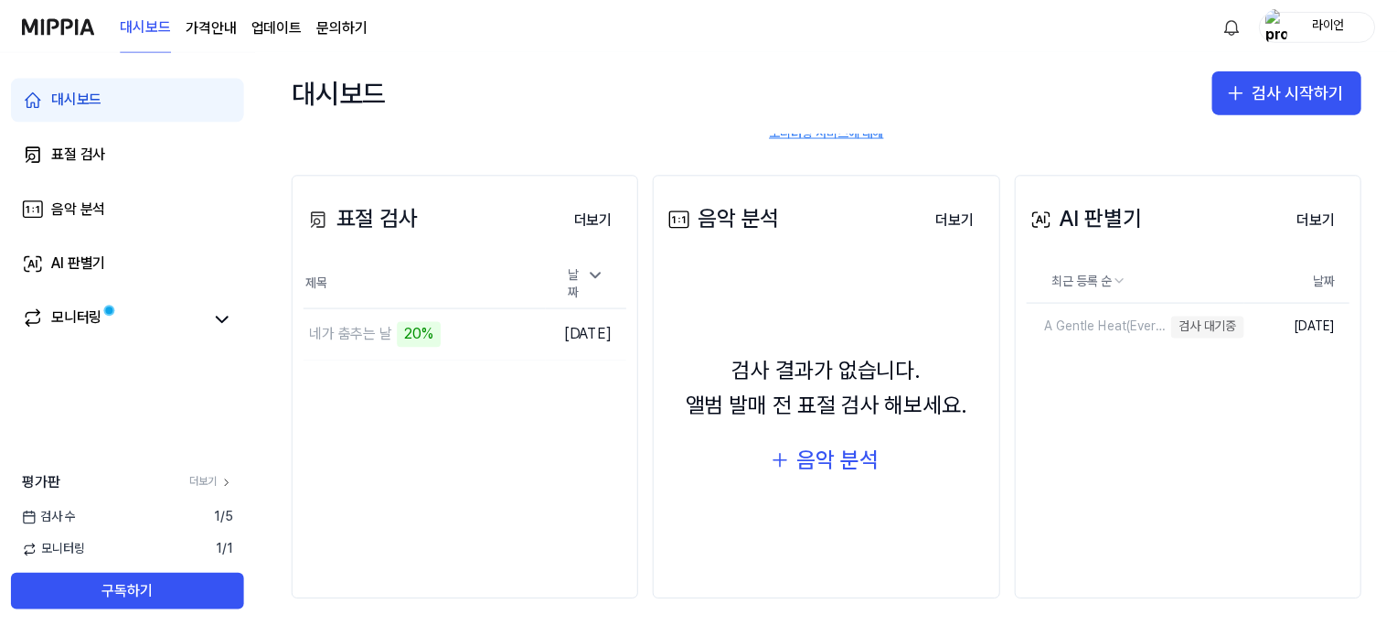
scroll to position [173, 0]
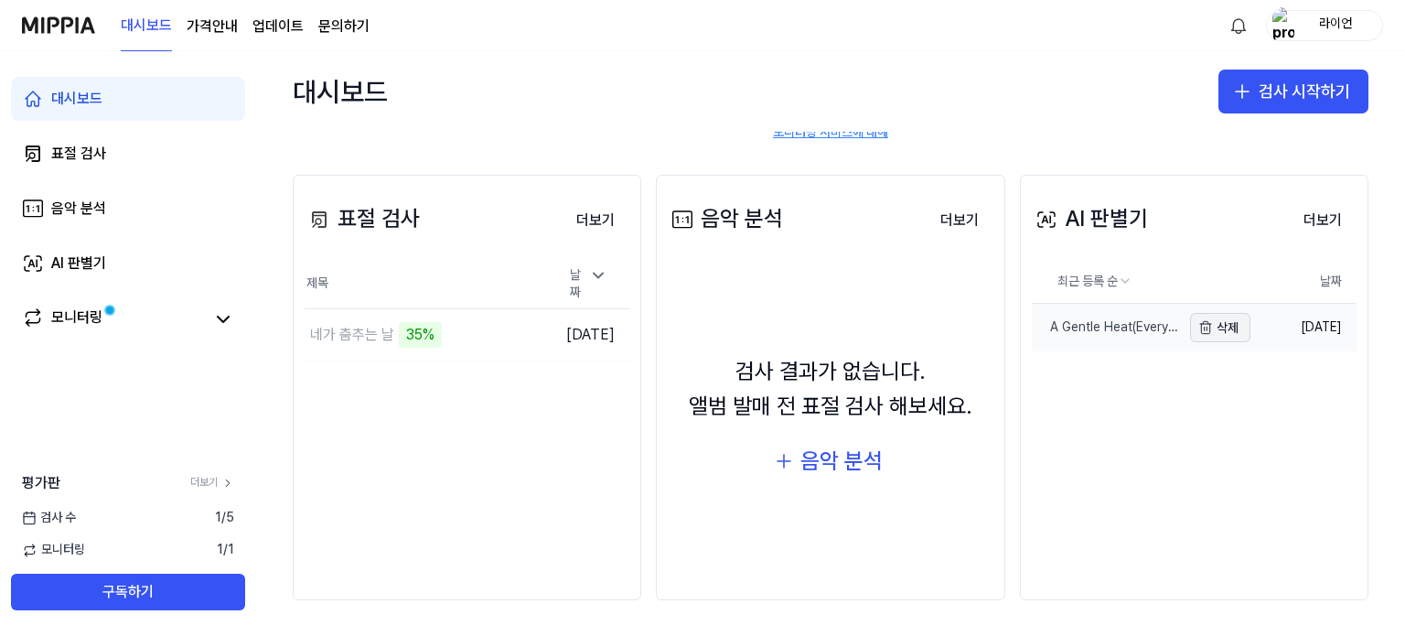
click at [1190, 335] on button "삭제" at bounding box center [1220, 327] width 60 height 29
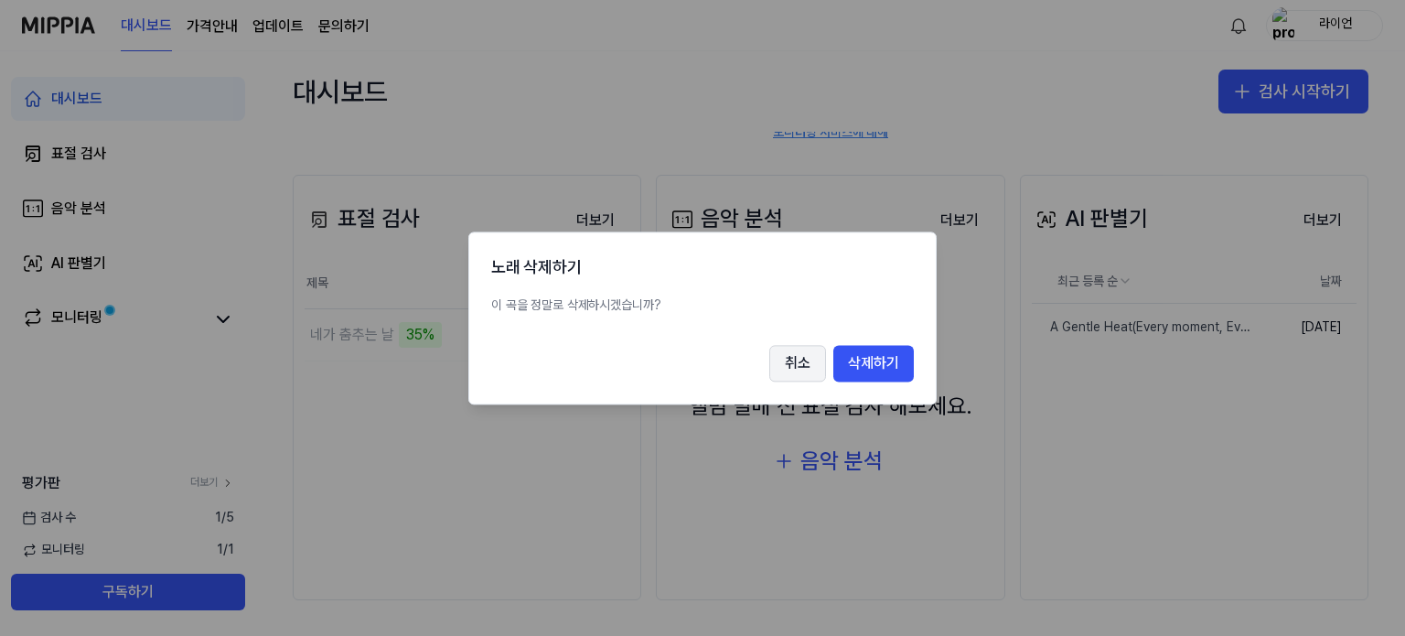
click at [797, 358] on button "취소" at bounding box center [797, 363] width 57 height 37
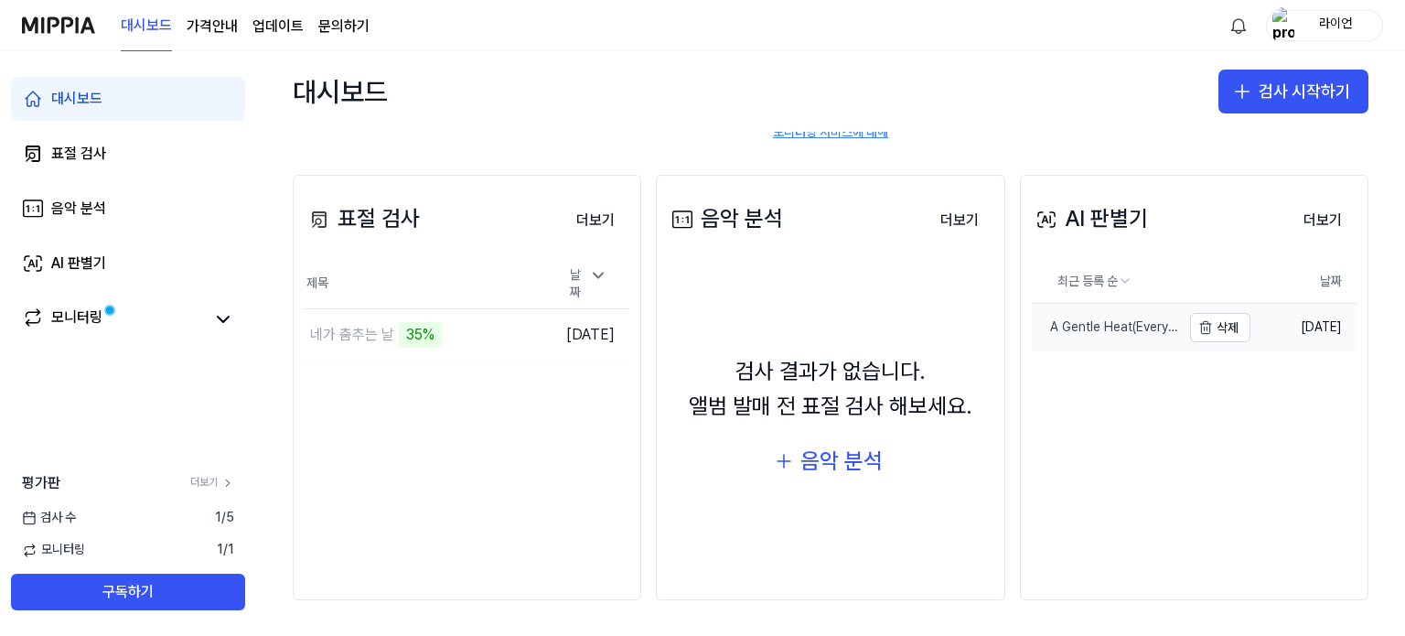
click at [1074, 328] on div "A Gentle Heat(Every moment, Every emotion, With you)" at bounding box center [1105, 327] width 149 height 18
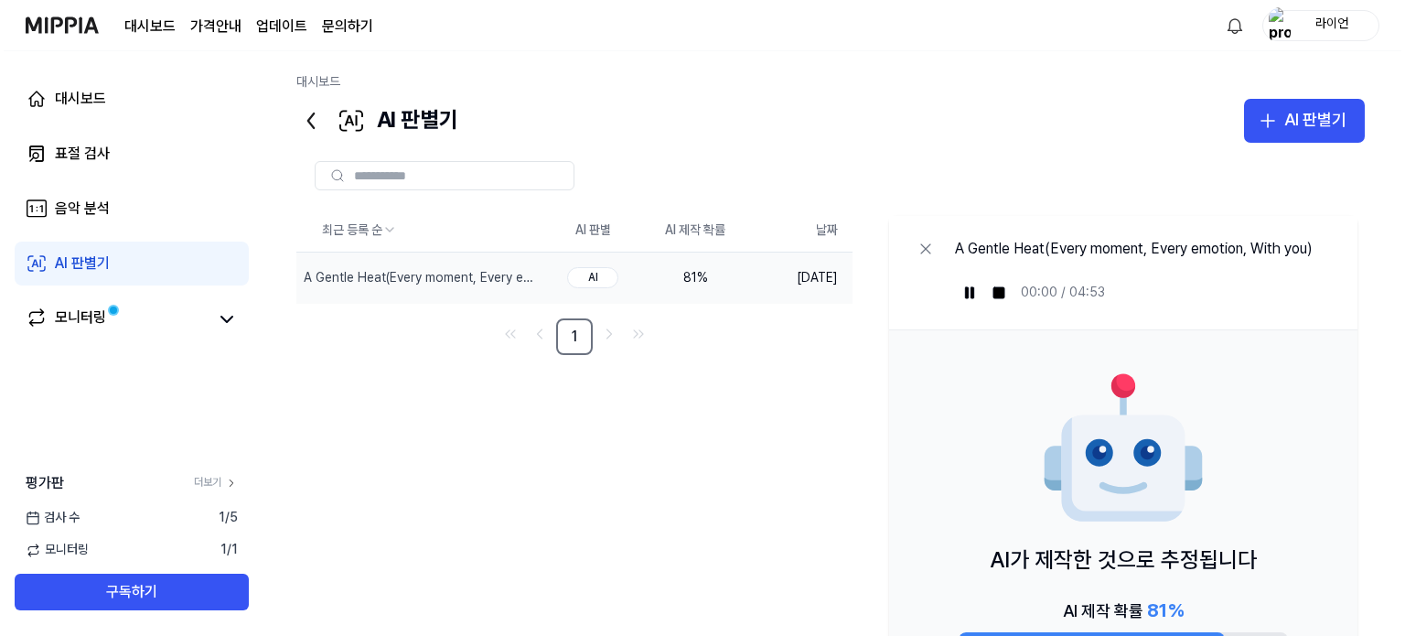
scroll to position [0, 0]
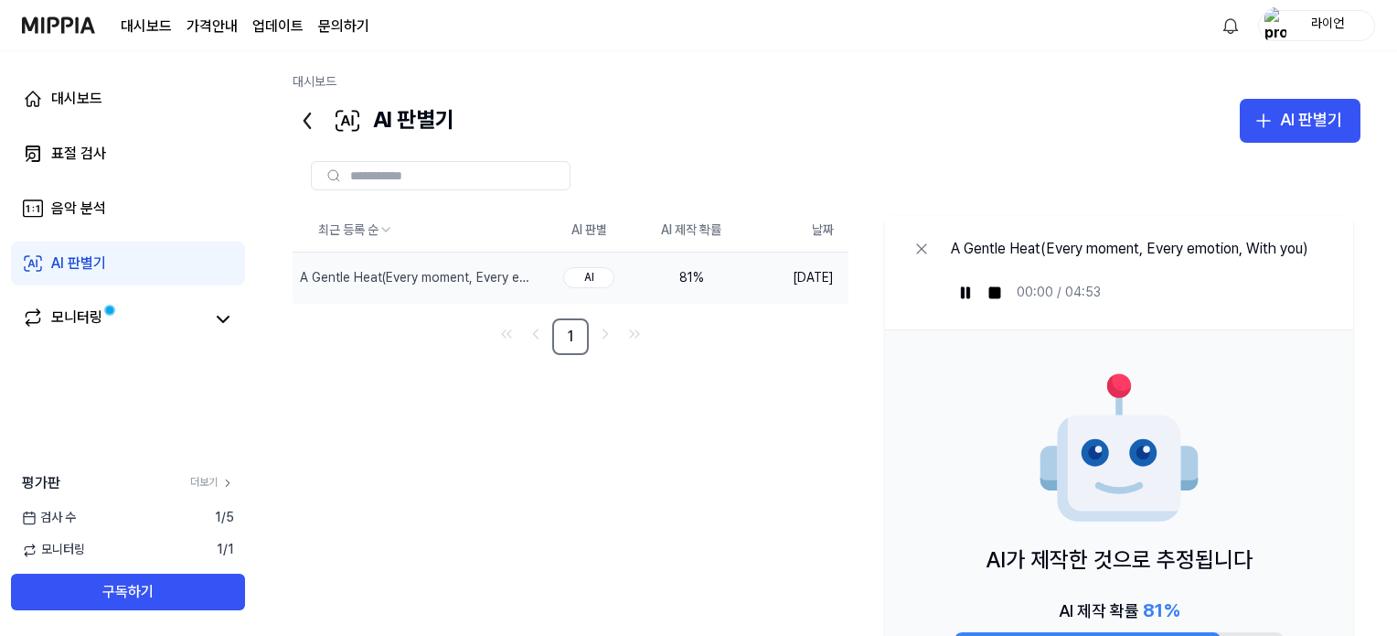
click at [305, 123] on icon at bounding box center [307, 120] width 29 height 29
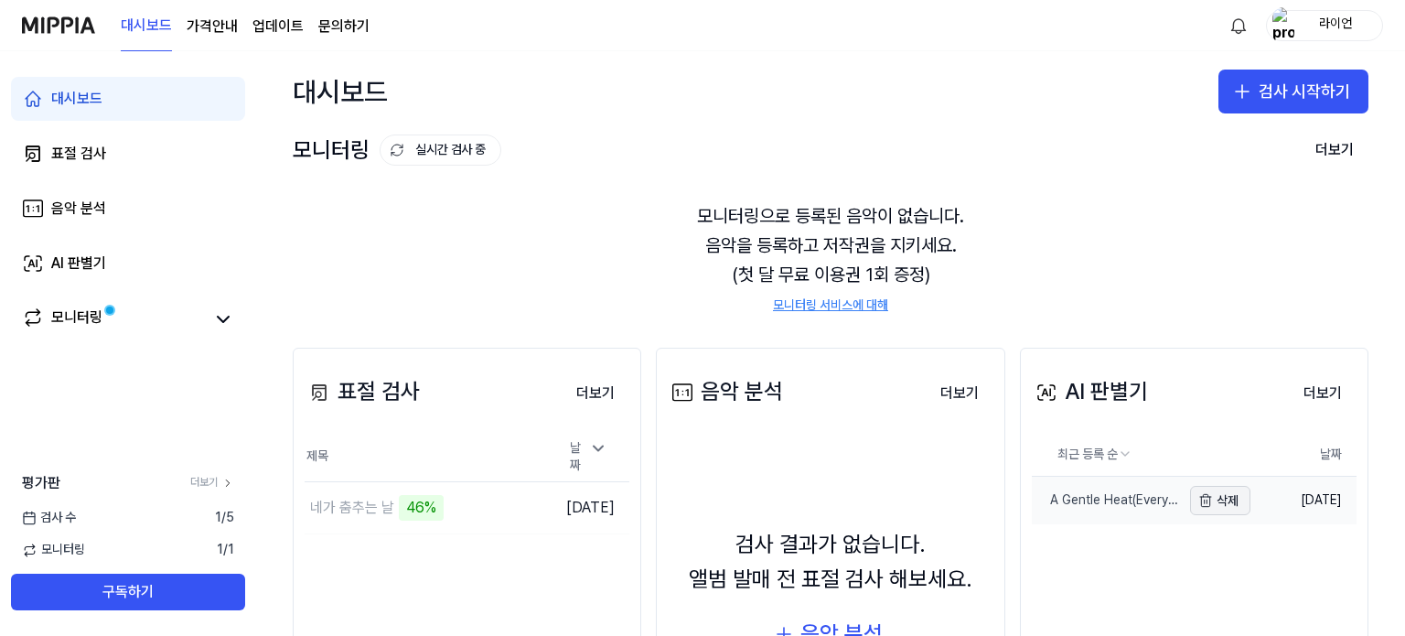
click at [1218, 502] on button "삭제" at bounding box center [1220, 500] width 60 height 29
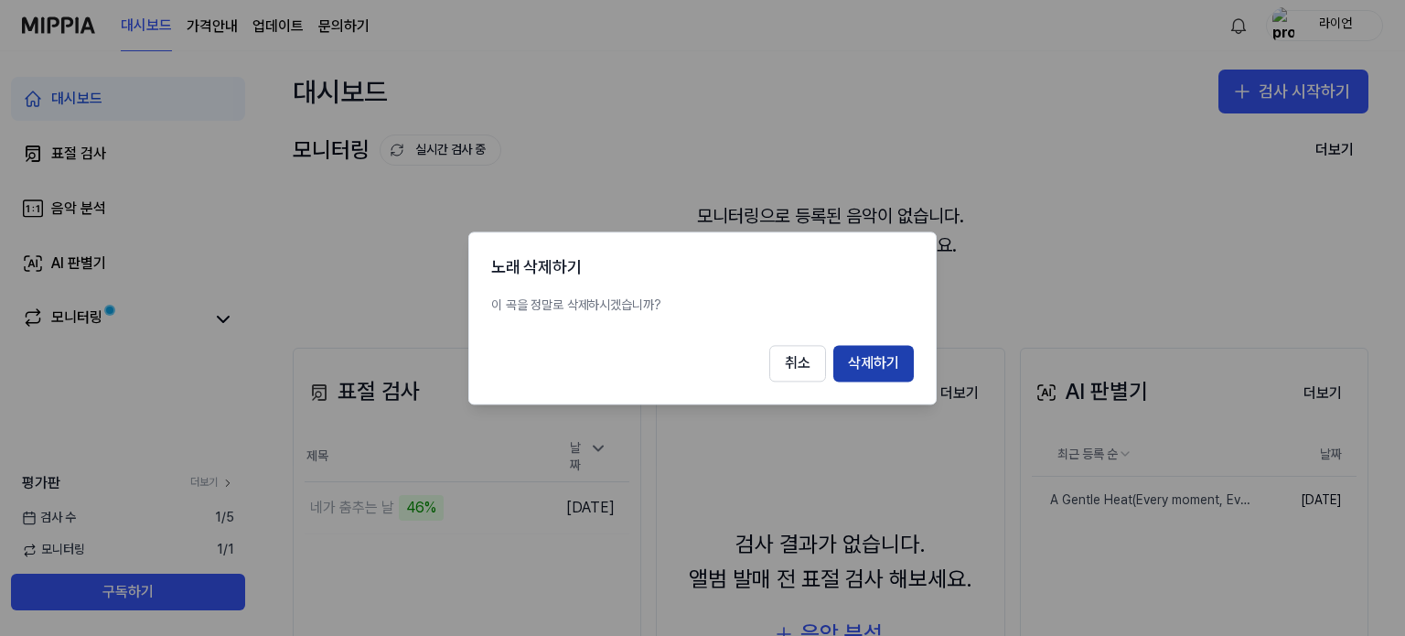
click at [896, 368] on button "삭제하기" at bounding box center [873, 363] width 80 height 37
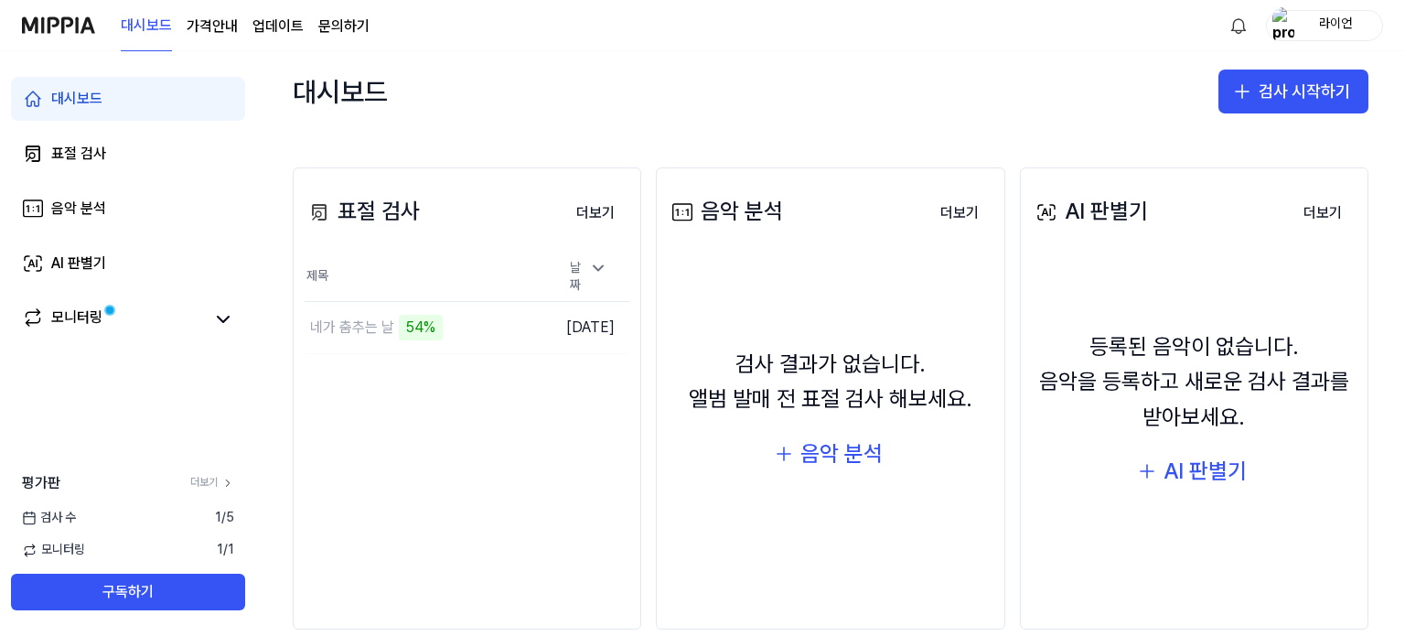
scroll to position [183, 0]
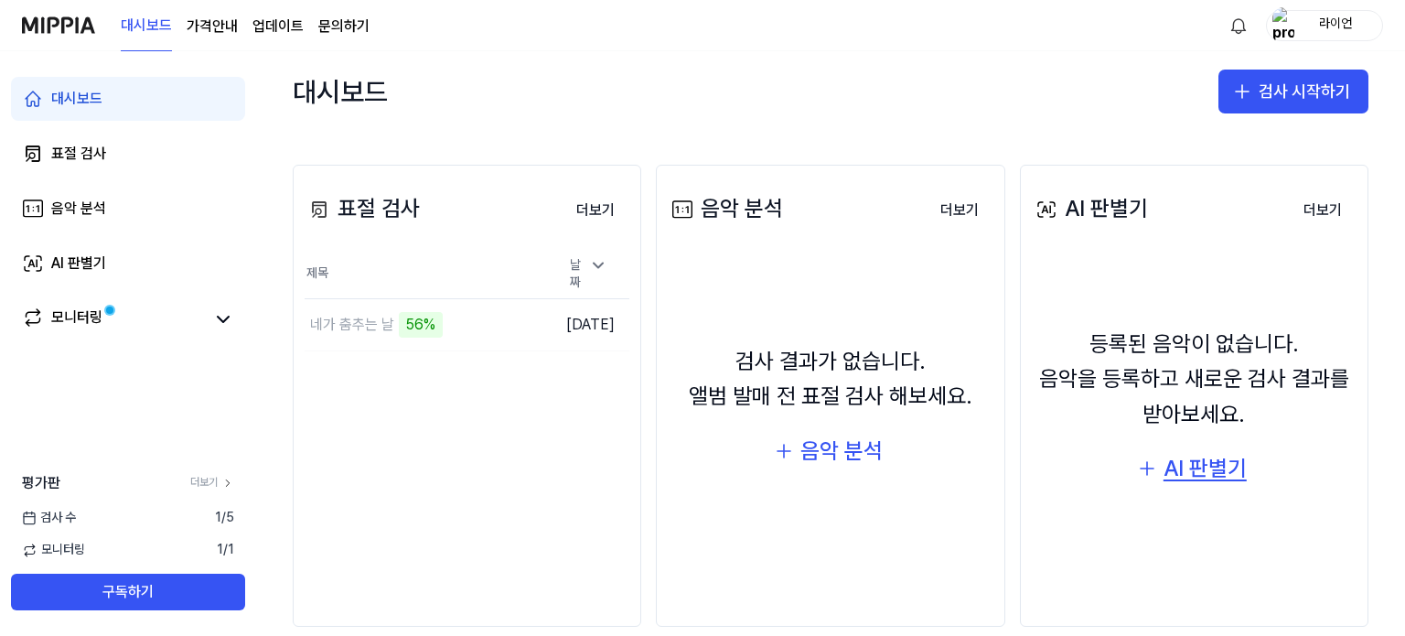
click at [1123, 464] on button "AI 판별기" at bounding box center [1194, 468] width 142 height 44
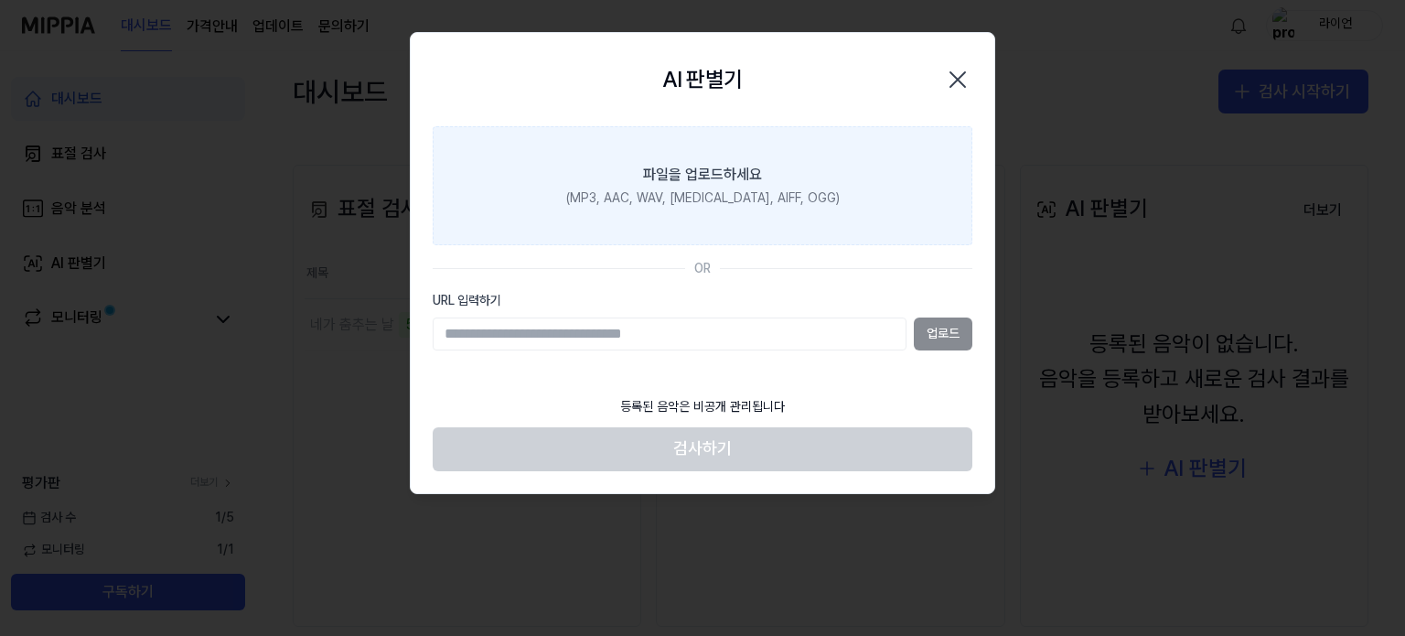
click at [658, 210] on label "파일을 업로드하세요 (MP3, AAC, WAV, [MEDICAL_DATA], AIFF, OGG)" at bounding box center [703, 185] width 540 height 119
click at [0, 0] on input "파일을 업로드하세요 (MP3, AAC, WAV, [MEDICAL_DATA], AIFF, OGG)" at bounding box center [0, 0] width 0 height 0
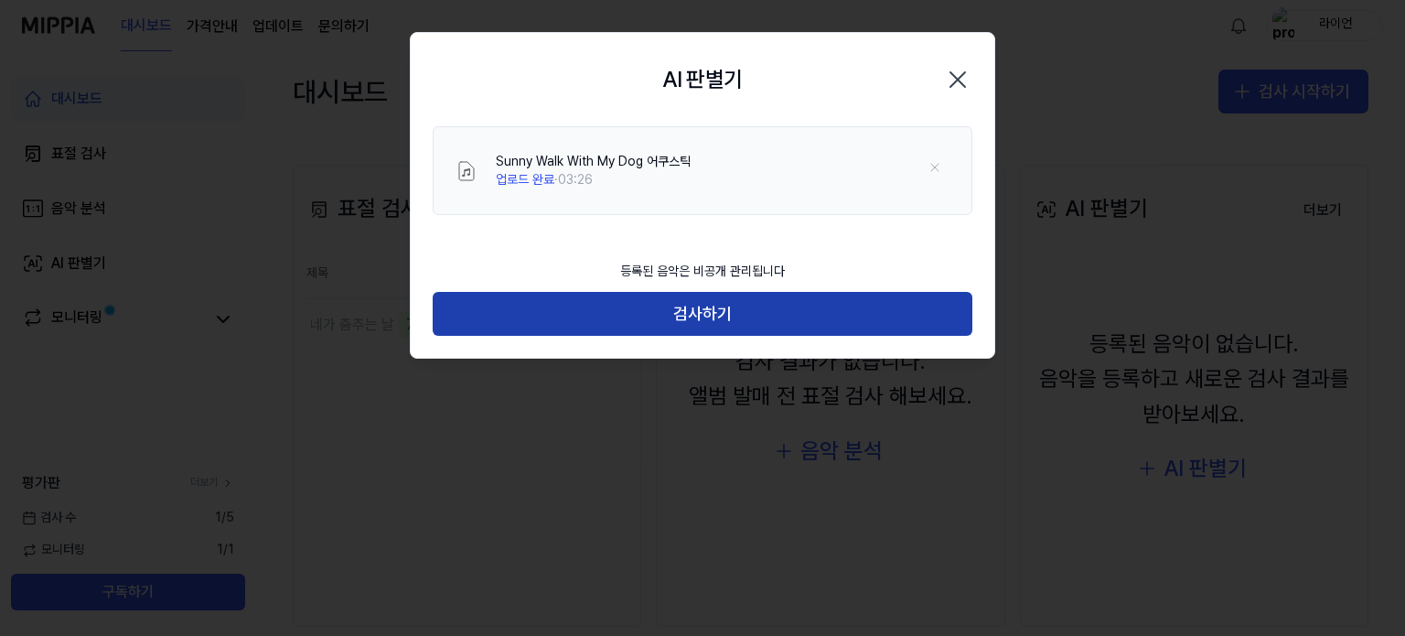
click at [605, 317] on button "검사하기" at bounding box center [703, 314] width 540 height 44
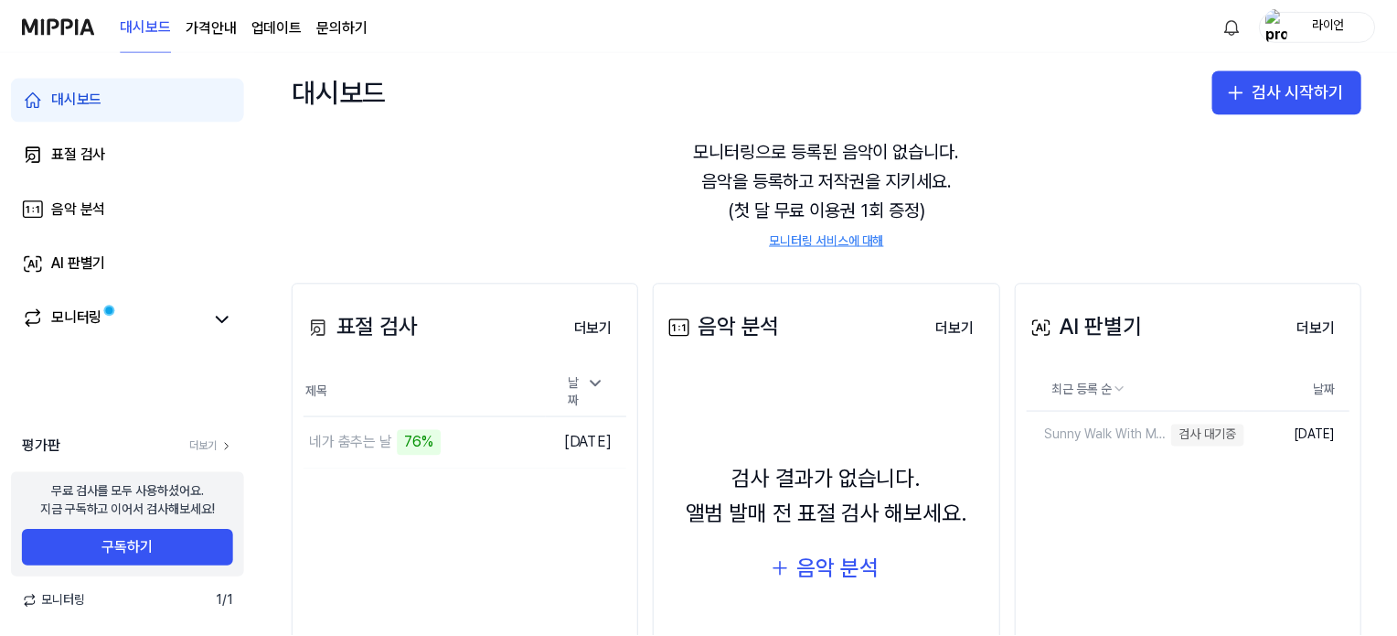
scroll to position [0, 0]
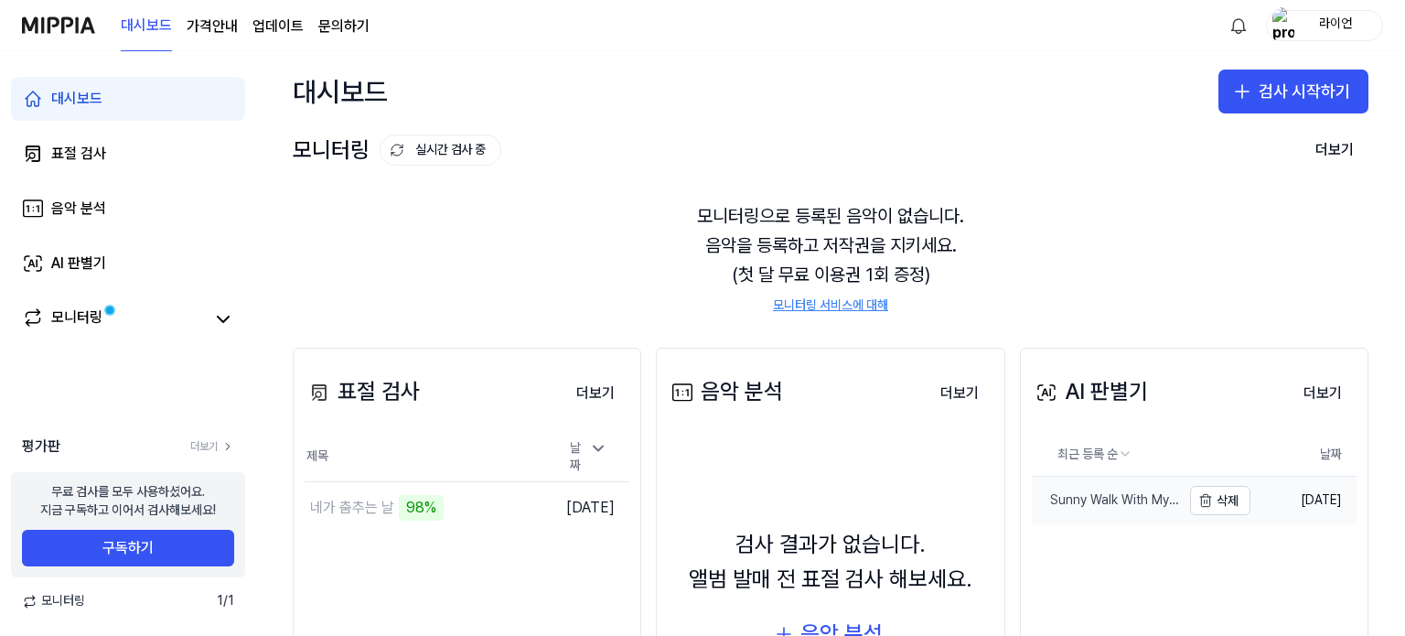
click at [1061, 503] on div "Sunny Walk With My Dog 어쿠스틱" at bounding box center [1105, 500] width 149 height 18
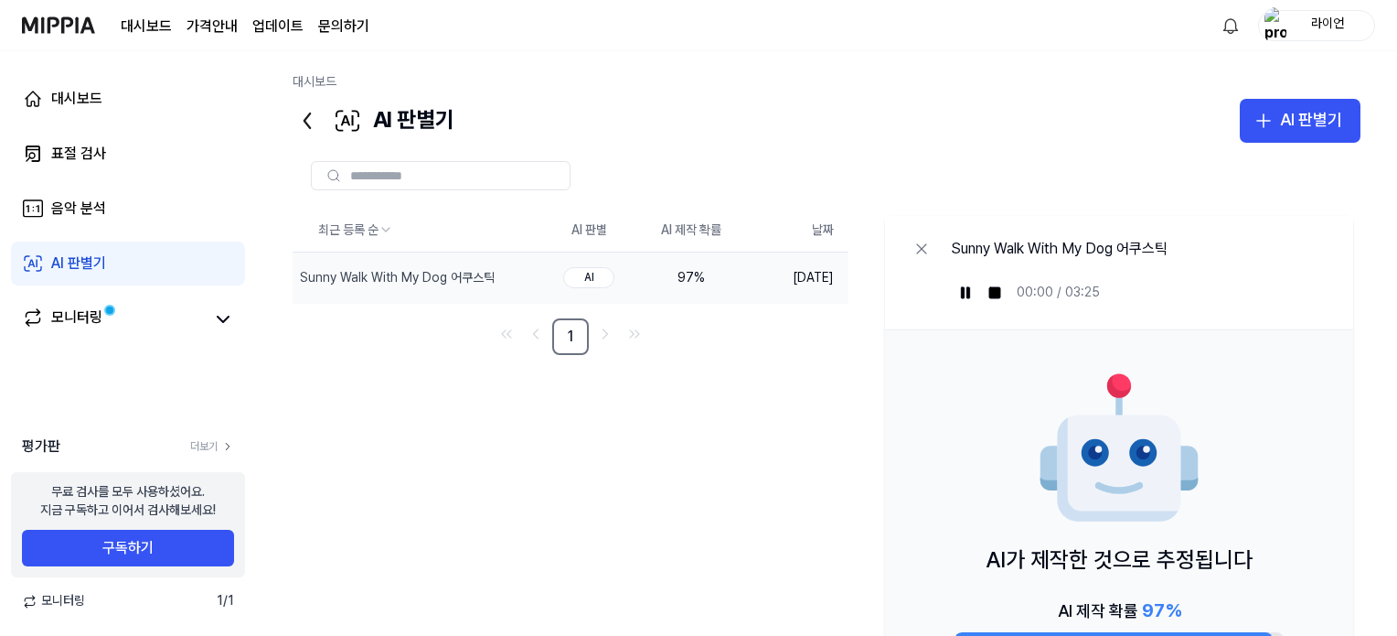
click at [309, 122] on icon at bounding box center [307, 120] width 29 height 29
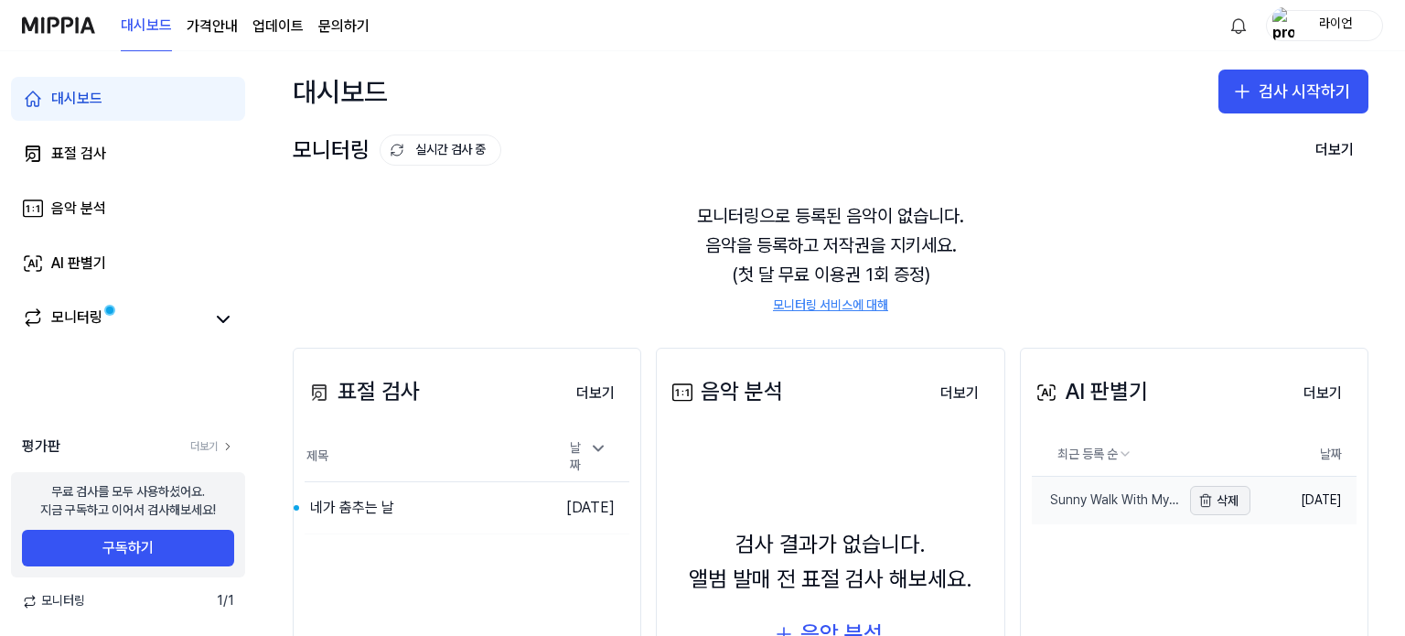
click at [1226, 502] on button "삭제" at bounding box center [1220, 500] width 60 height 29
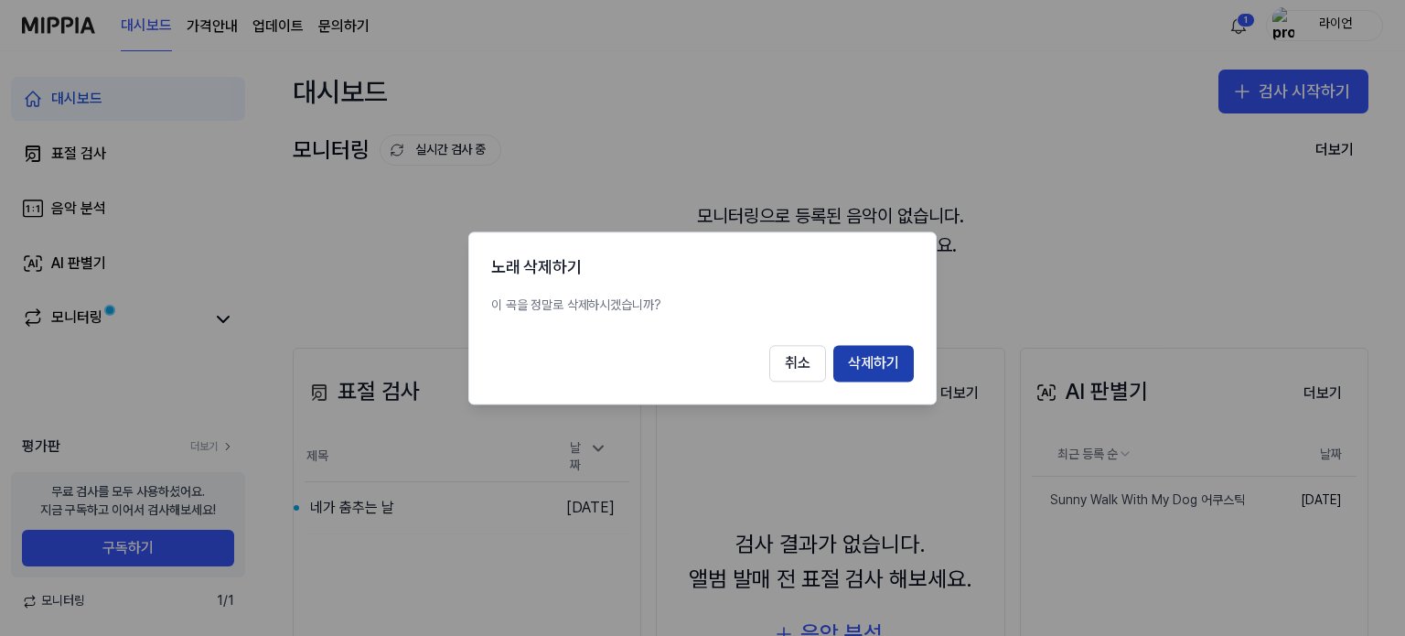
click at [889, 361] on button "삭제하기" at bounding box center [873, 363] width 80 height 37
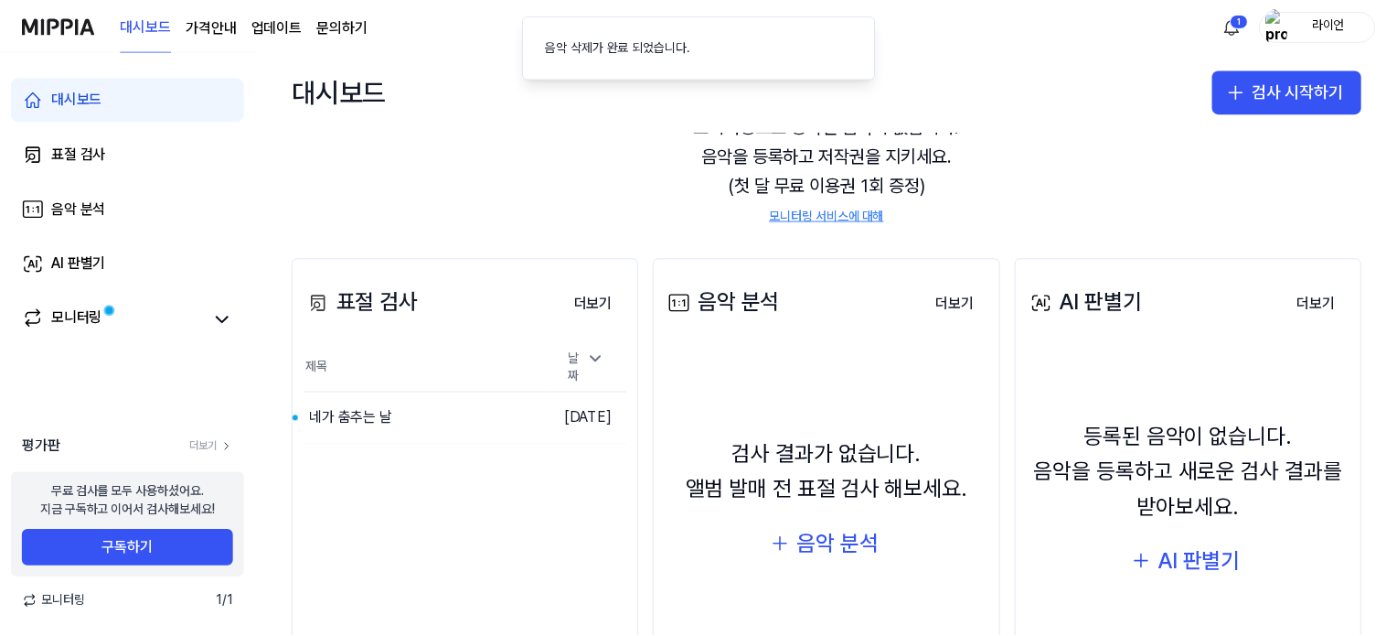
scroll to position [91, 0]
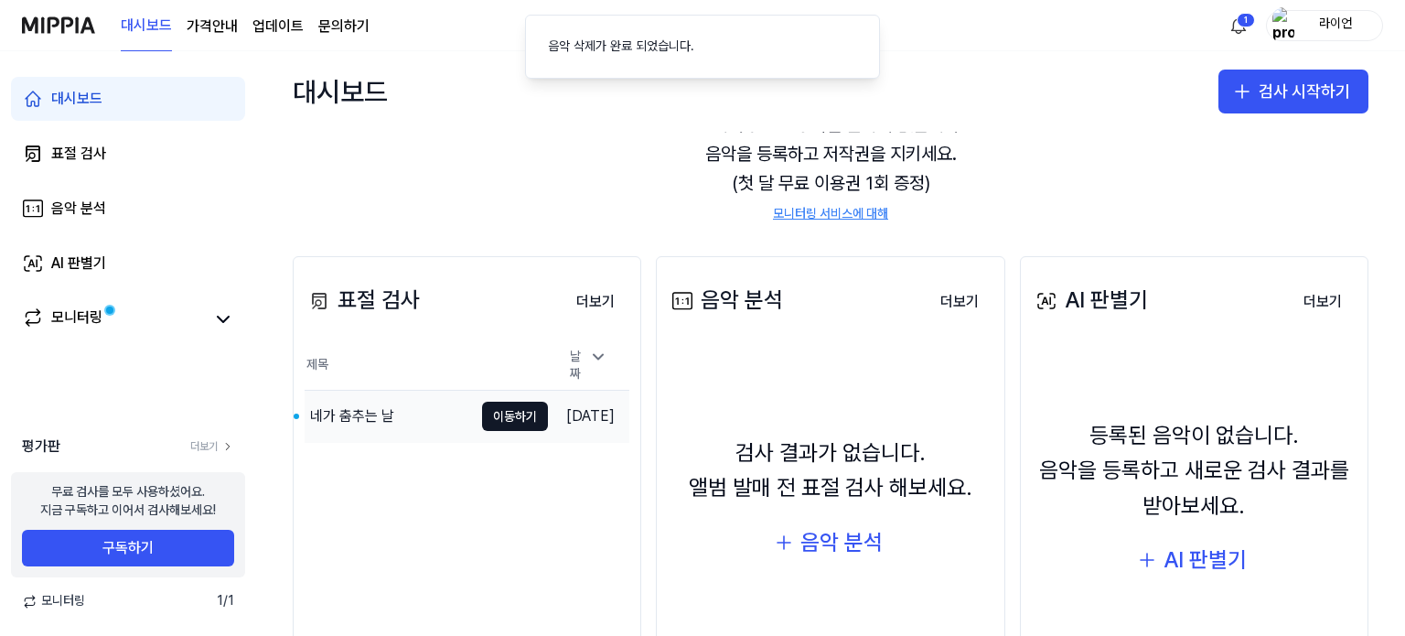
click at [363, 405] on div "네가 춤추는 날" at bounding box center [352, 416] width 84 height 22
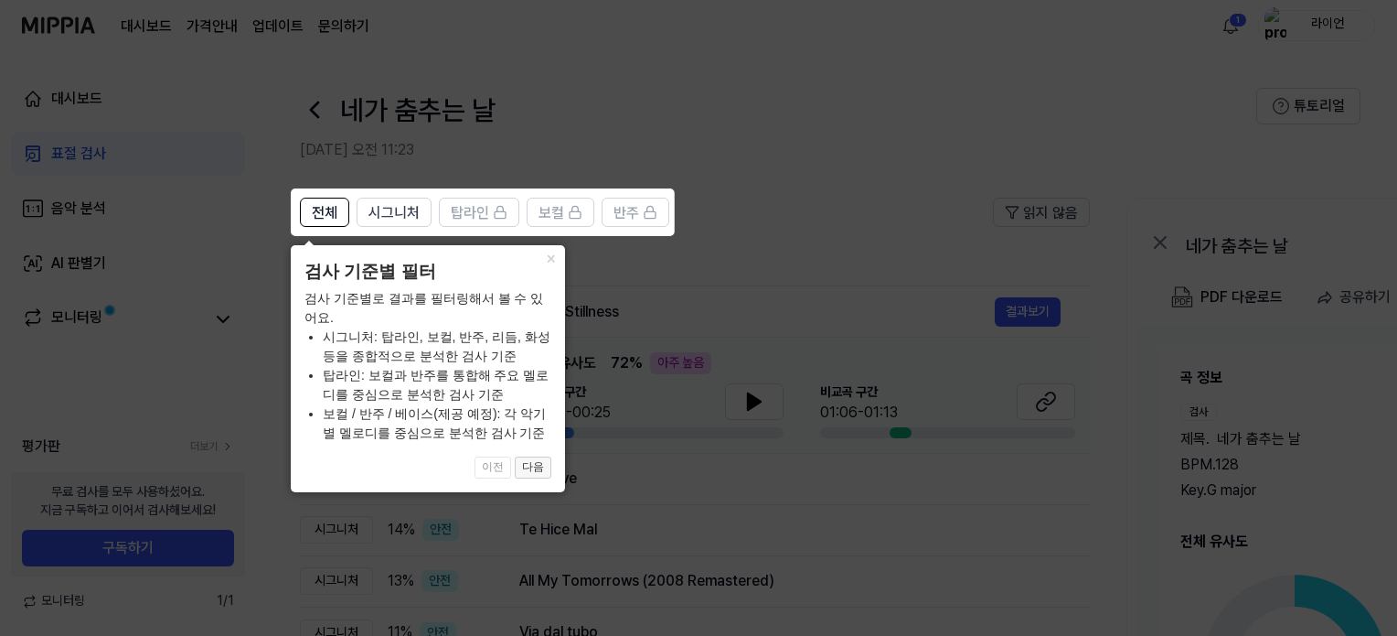
click at [545, 352] on div "× 검사 기준별 필터 검사 기준별로 결과를 필터링해서 볼 수 있어요. 시그니처: 탑라인, 보컬, 반주, 리듬, 화성 등을 종합적으로 분석한 검…" at bounding box center [428, 368] width 274 height 247
click at [547, 258] on button "×" at bounding box center [550, 258] width 29 height 26
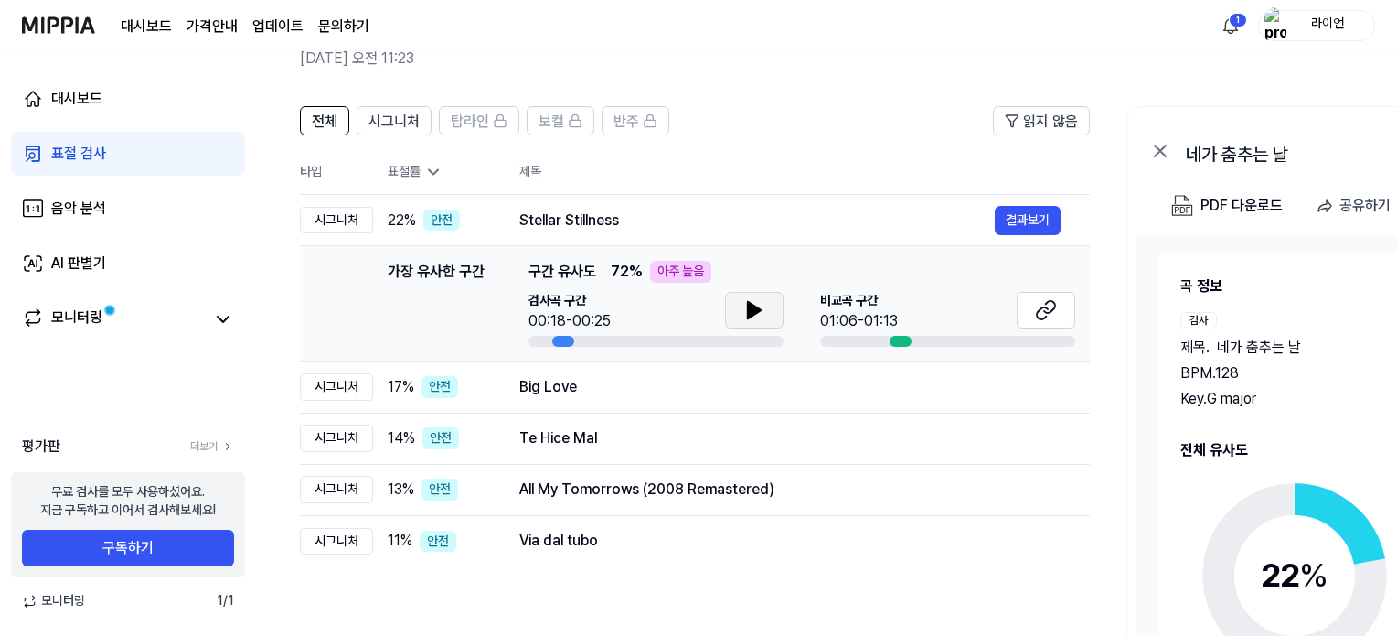
click at [753, 312] on icon at bounding box center [754, 310] width 13 height 16
click at [891, 343] on div at bounding box center [901, 341] width 22 height 11
click at [894, 340] on div at bounding box center [901, 341] width 22 height 11
click at [1044, 314] on icon at bounding box center [1046, 310] width 22 height 22
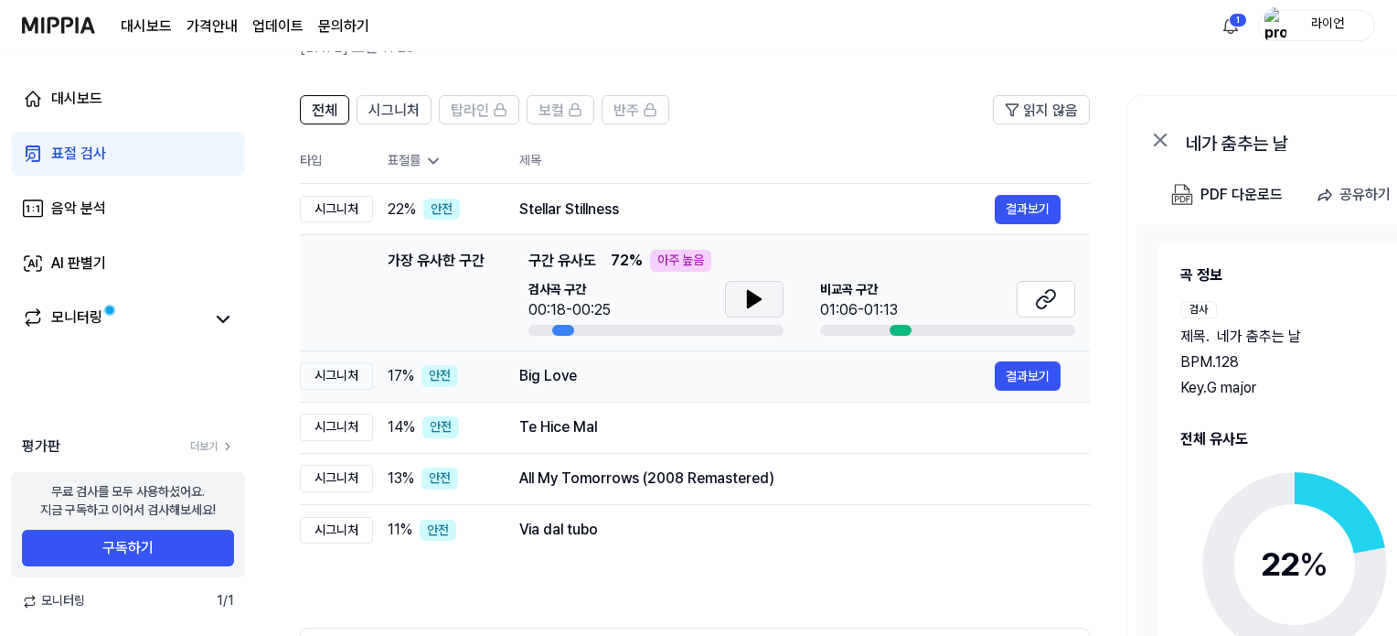
scroll to position [285, 0]
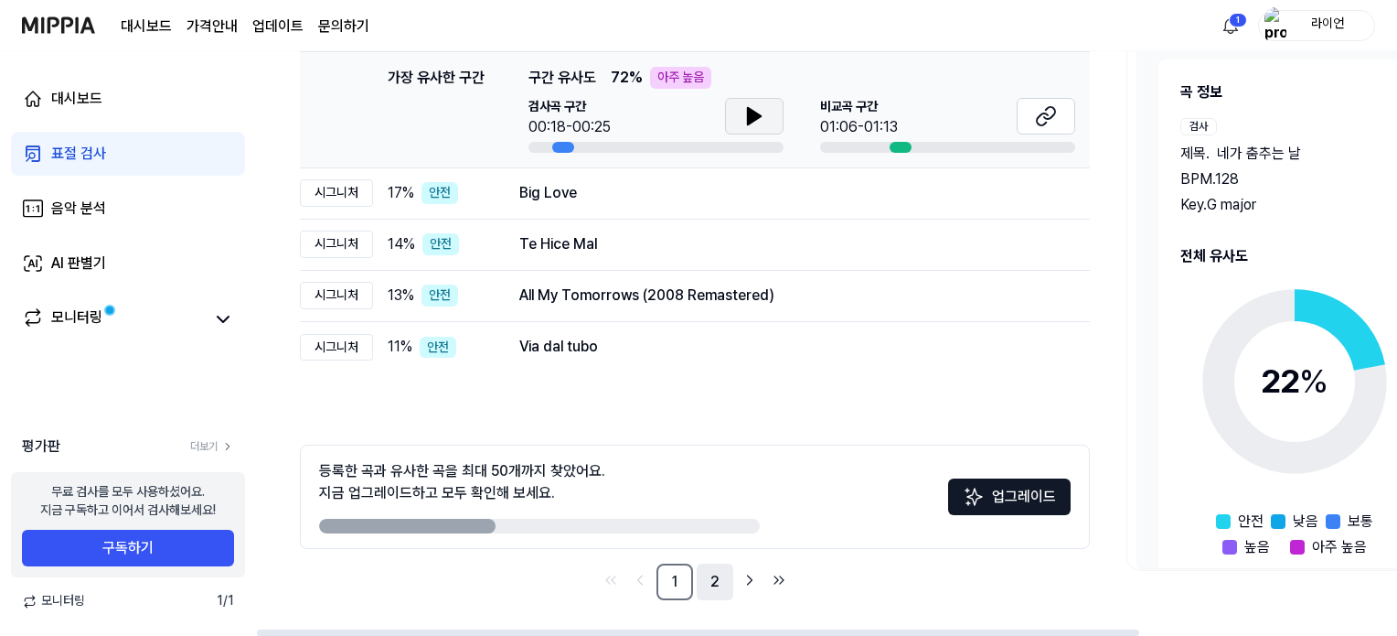
click at [717, 577] on link "2" at bounding box center [715, 581] width 37 height 37
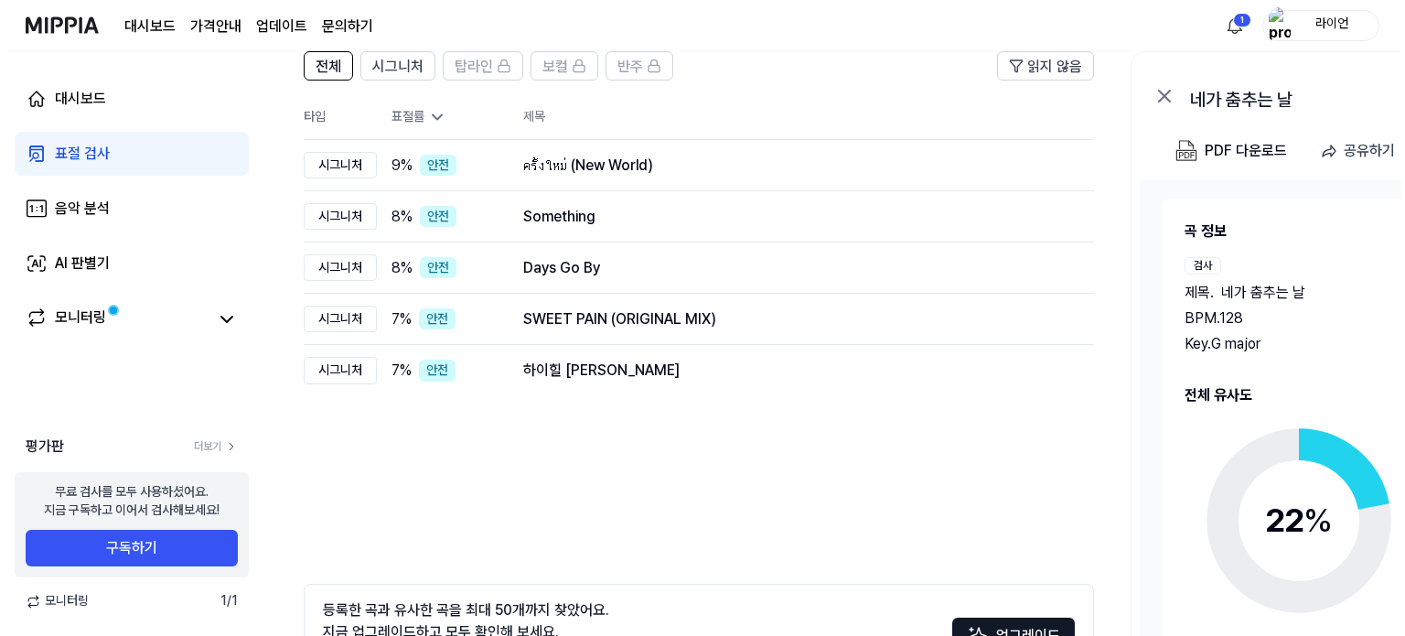
scroll to position [0, 0]
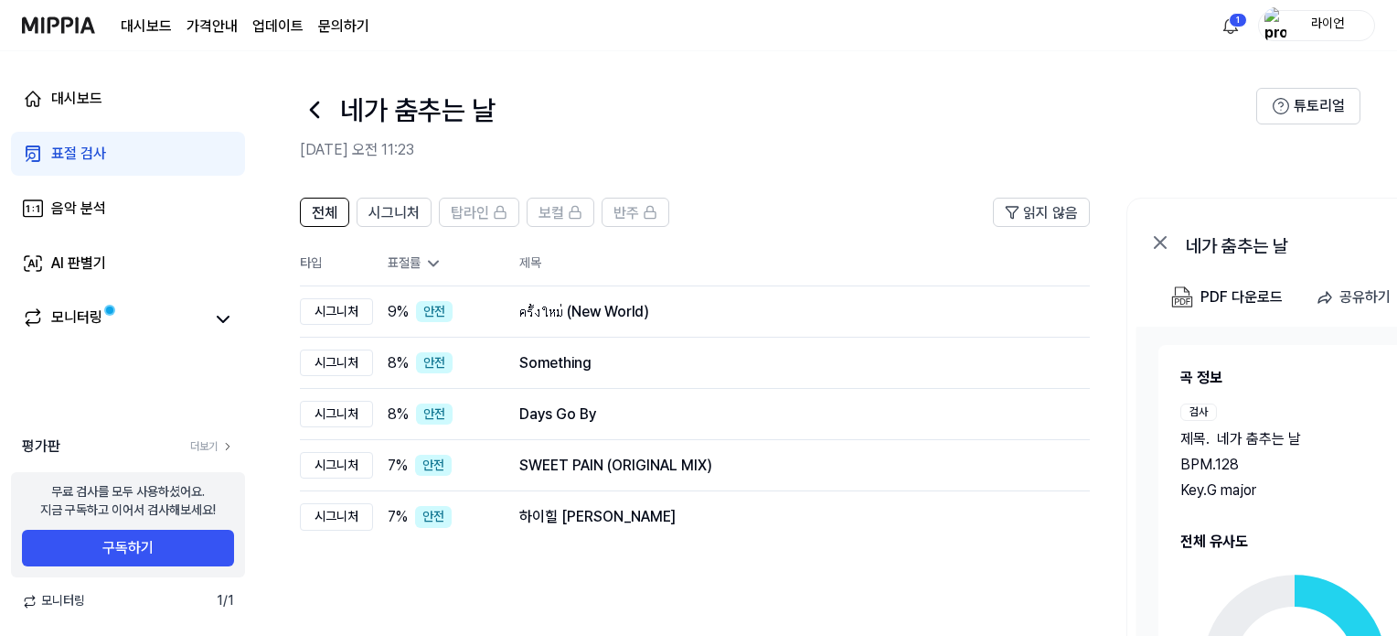
click at [316, 117] on icon at bounding box center [314, 109] width 29 height 29
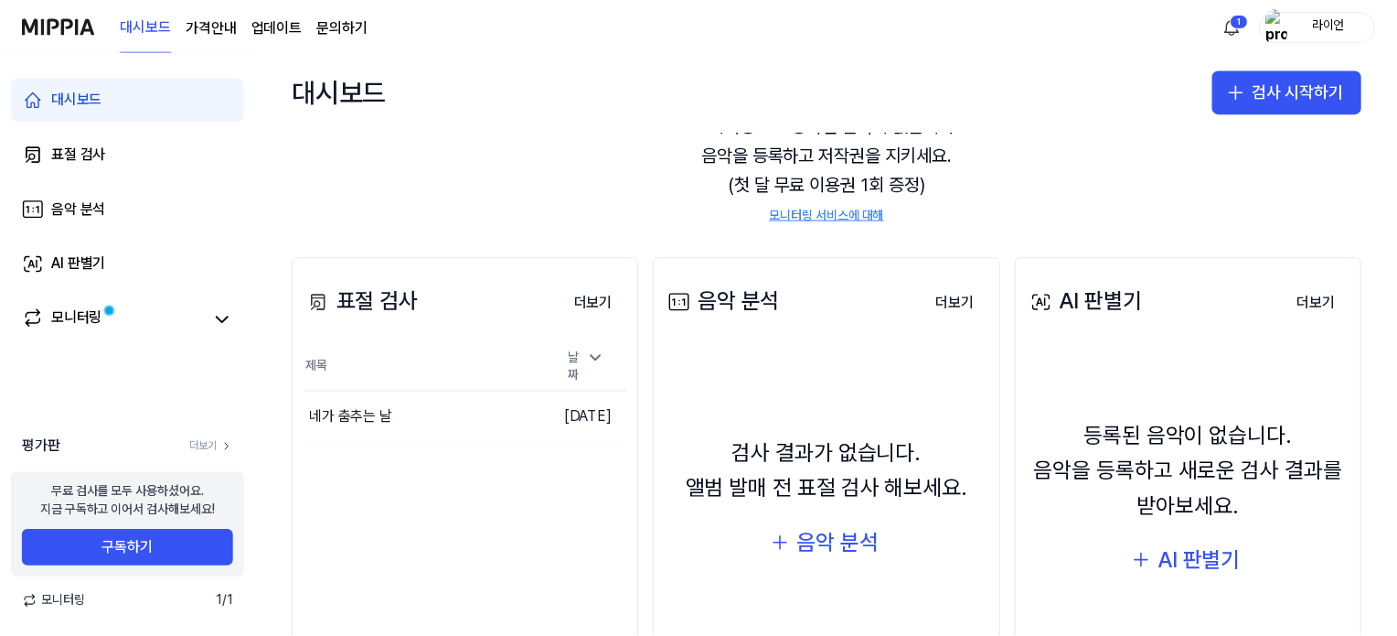
scroll to position [91, 0]
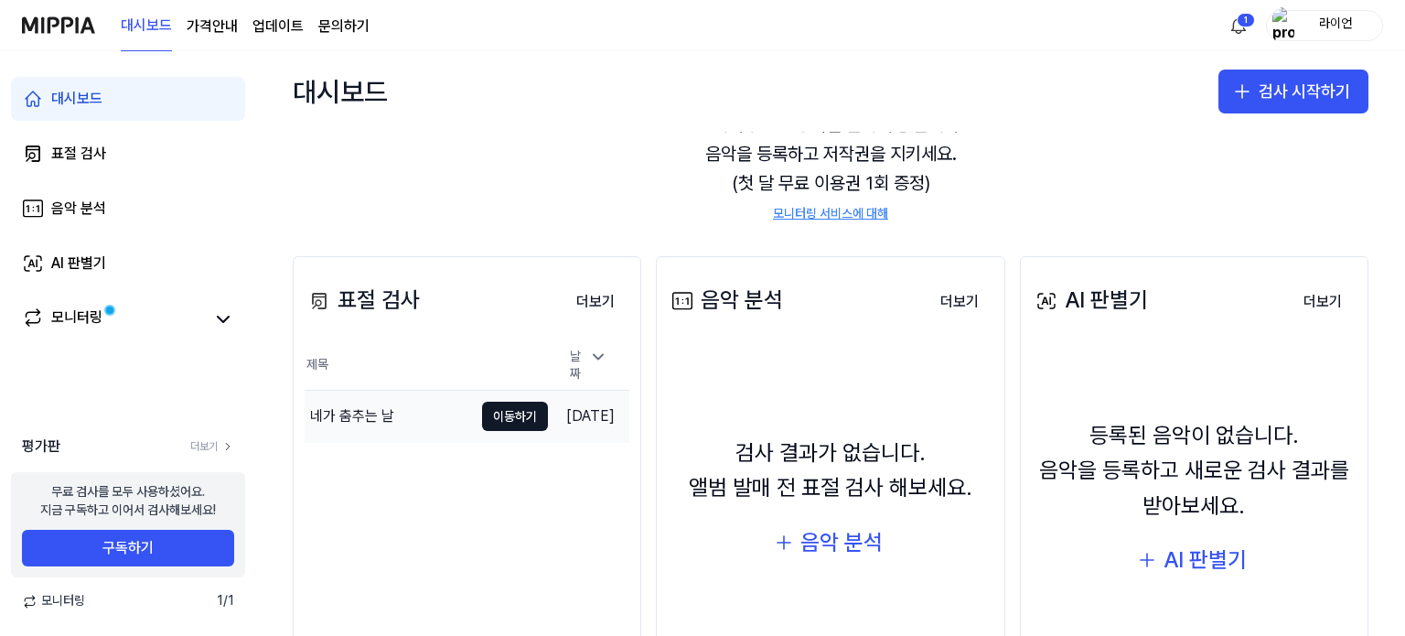
click at [383, 411] on div "네가 춤추는 날" at bounding box center [352, 416] width 84 height 22
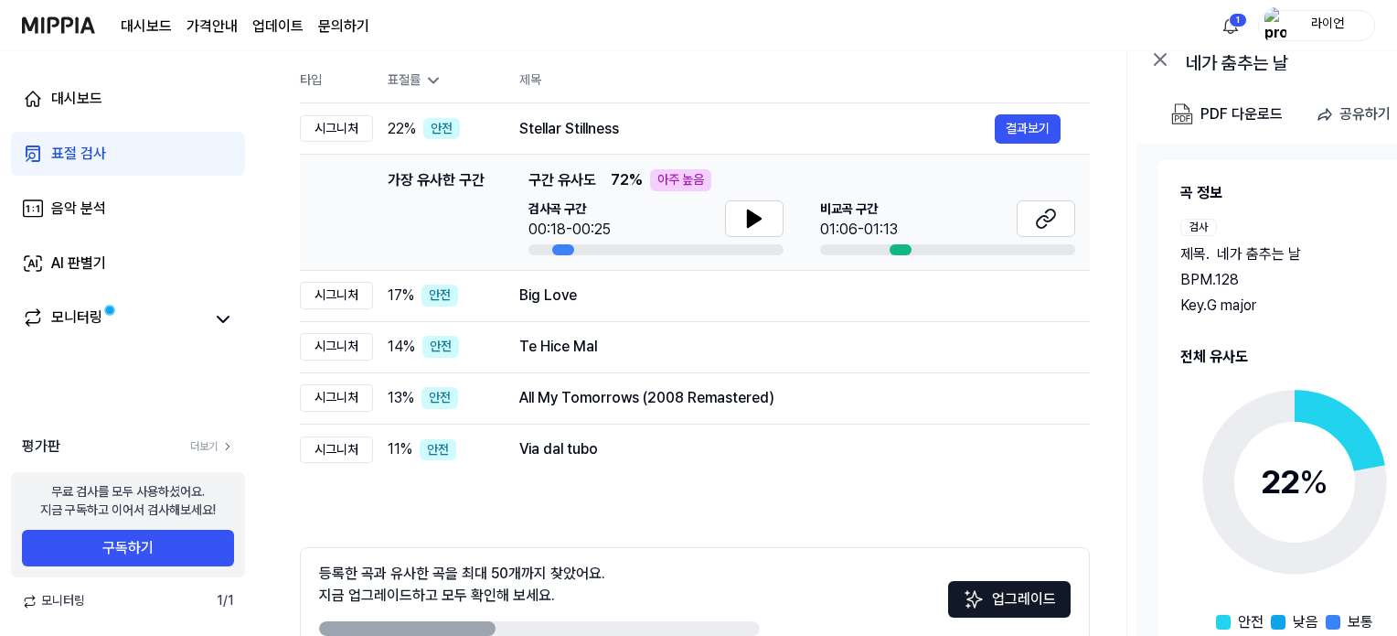
scroll to position [0, 0]
click at [1156, 57] on icon at bounding box center [1160, 59] width 22 height 22
click at [1157, 49] on div "대시보드 가격안내 업데이트 문의하기 1 라이언" at bounding box center [698, 25] width 1353 height 50
click at [1159, 53] on icon at bounding box center [1160, 59] width 22 height 22
click at [1163, 54] on icon at bounding box center [1160, 59] width 22 height 22
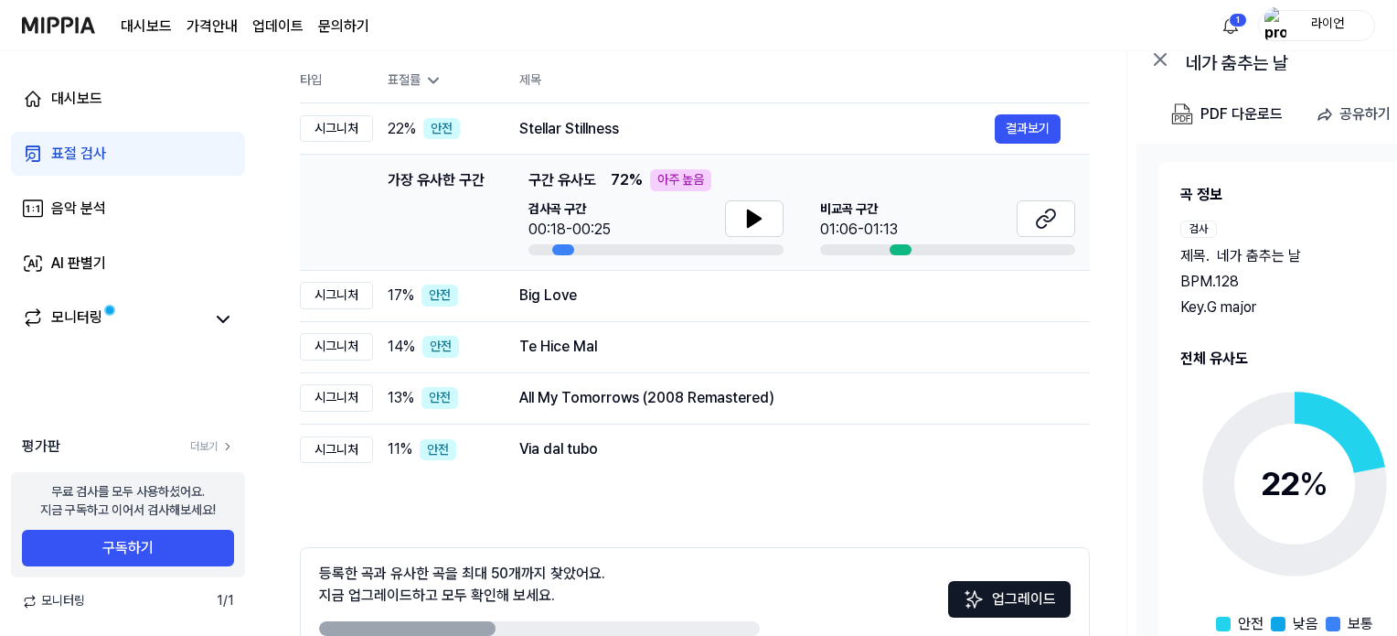
click at [1163, 54] on icon at bounding box center [1160, 59] width 22 height 22
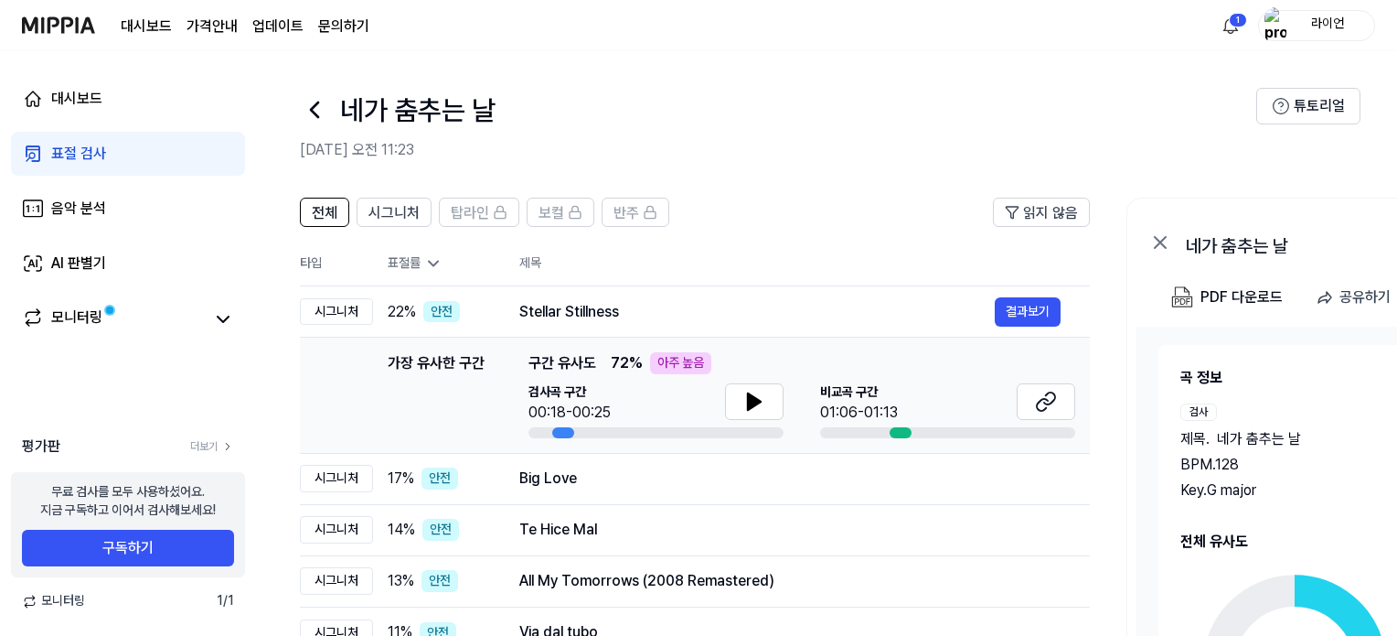
click at [1160, 239] on icon at bounding box center [1160, 242] width 22 height 22
click at [315, 106] on icon at bounding box center [314, 109] width 7 height 15
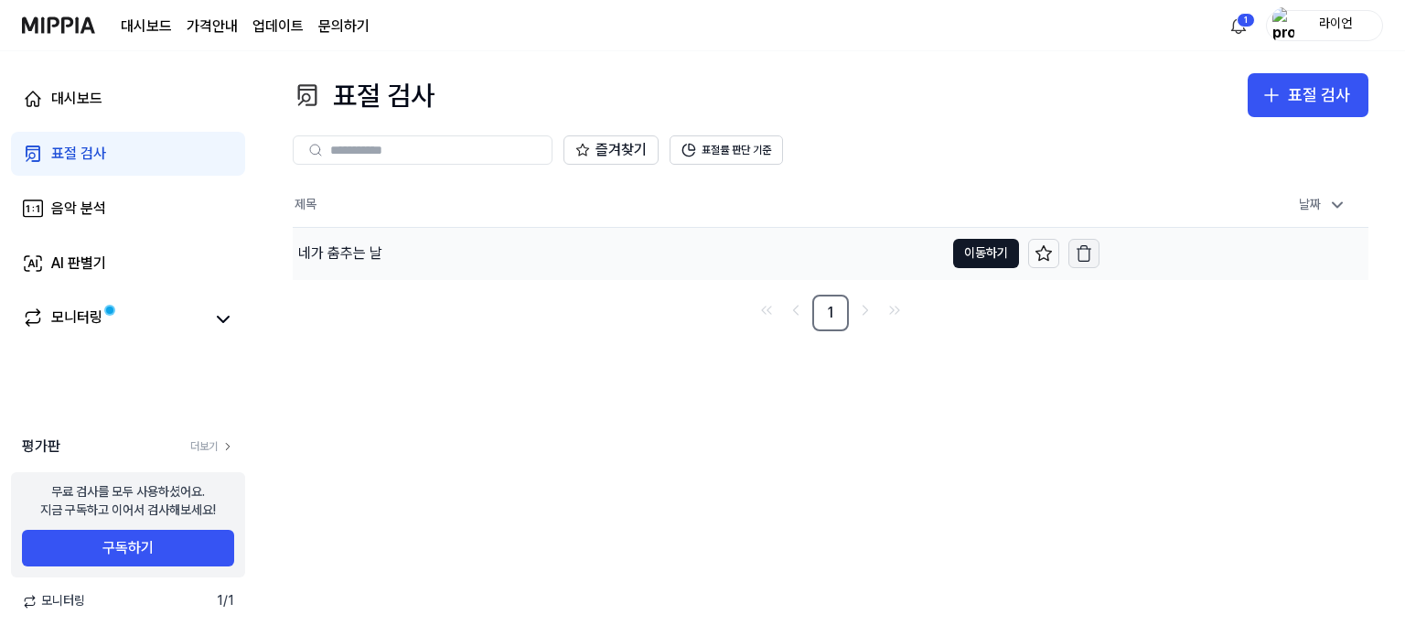
click at [1093, 262] on button "button" at bounding box center [1083, 253] width 31 height 29
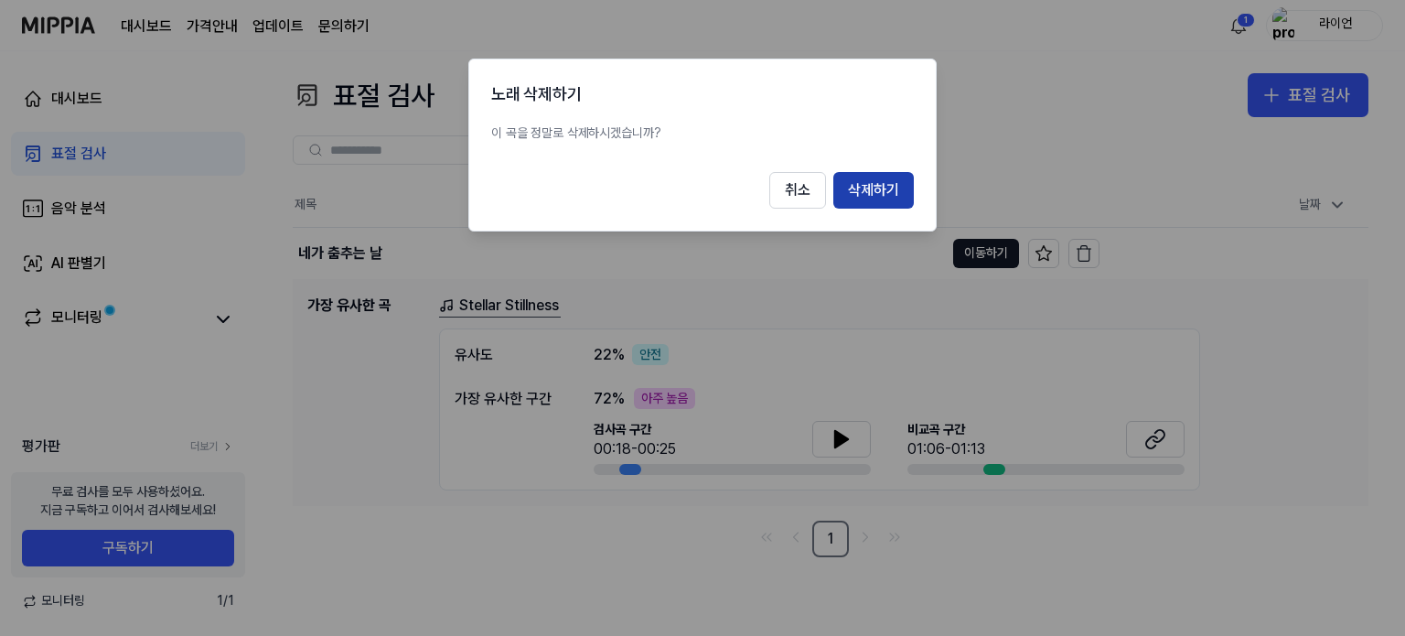
click at [882, 187] on button "삭제하기" at bounding box center [873, 190] width 80 height 37
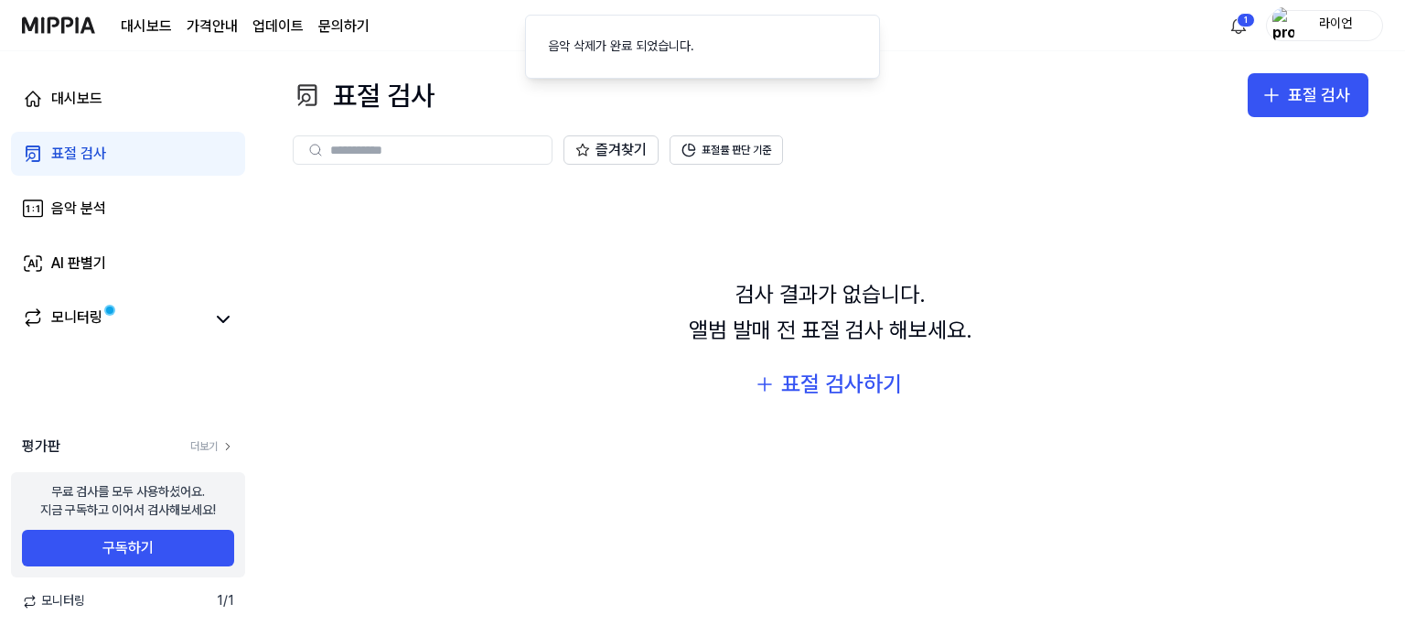
click at [64, 34] on img at bounding box center [58, 25] width 73 height 50
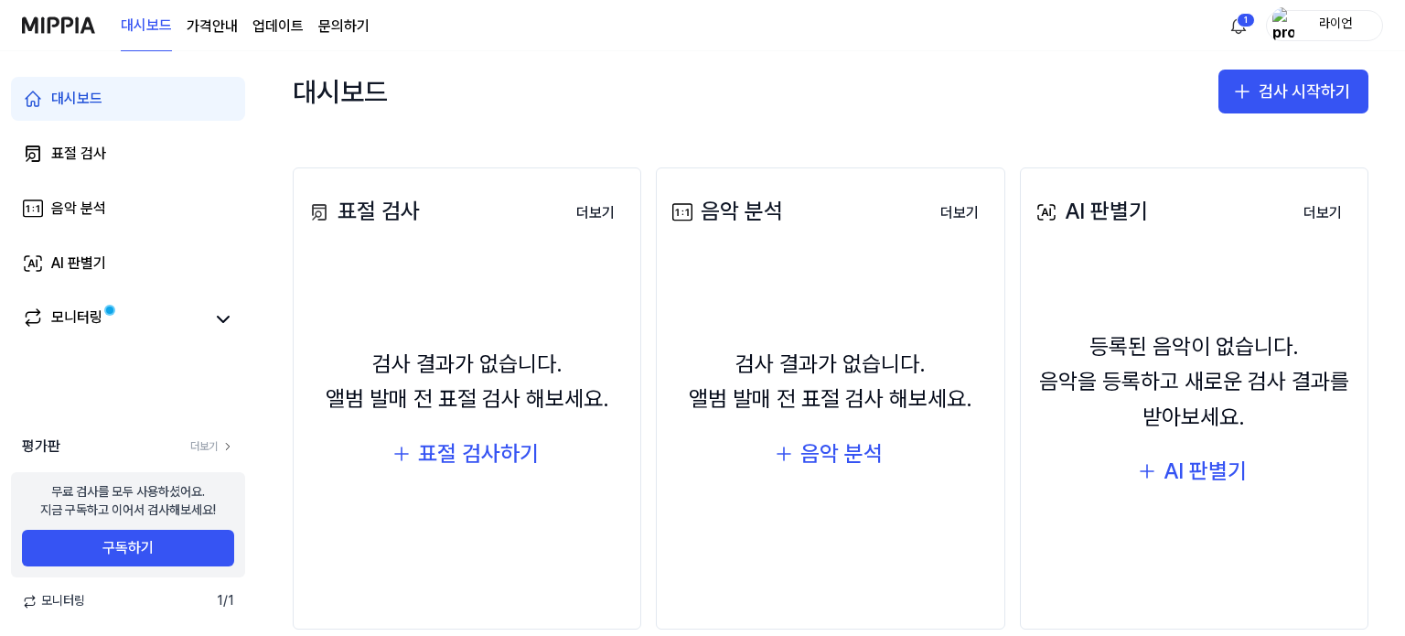
scroll to position [183, 0]
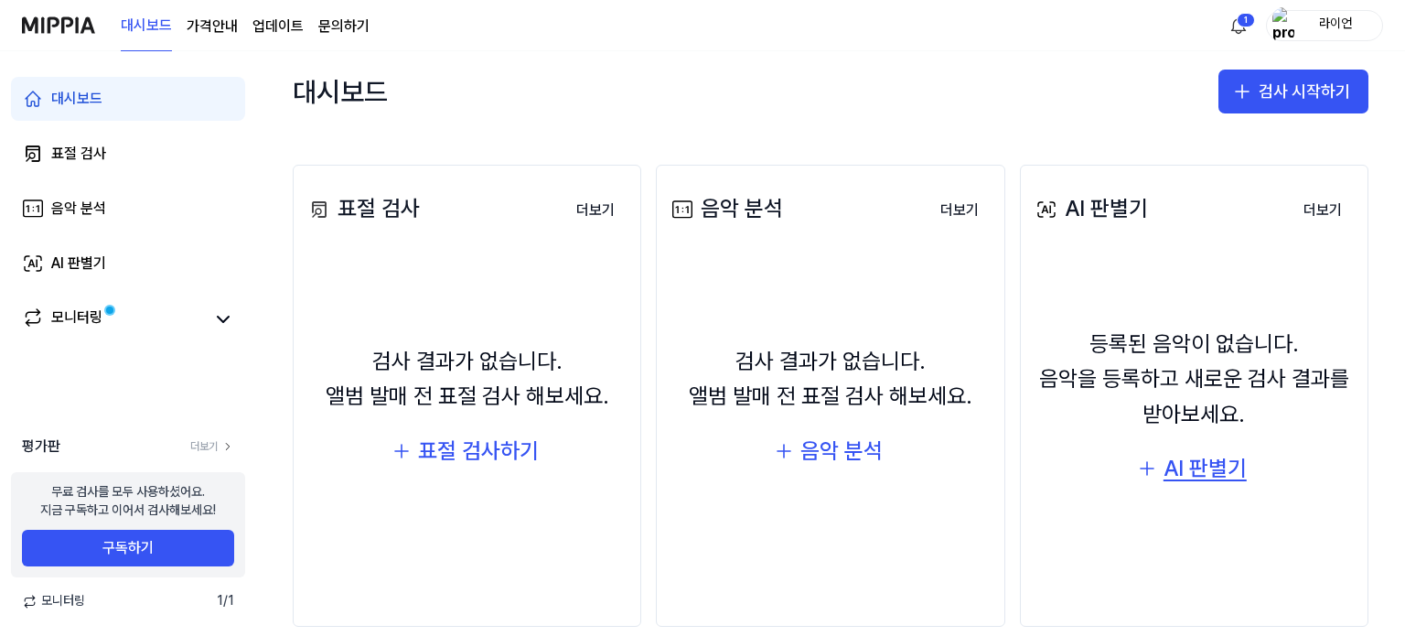
click at [1139, 475] on icon "button" at bounding box center [1147, 468] width 22 height 22
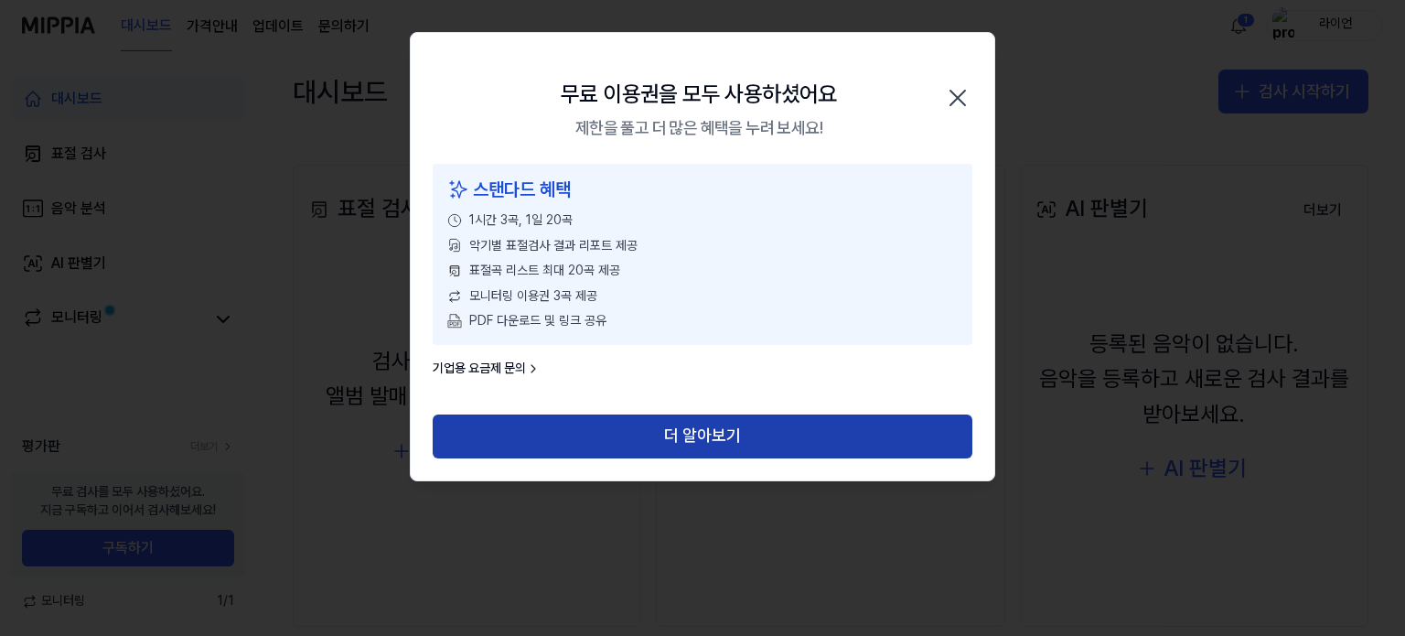
click at [757, 434] on button "더 알아보기" at bounding box center [703, 436] width 540 height 44
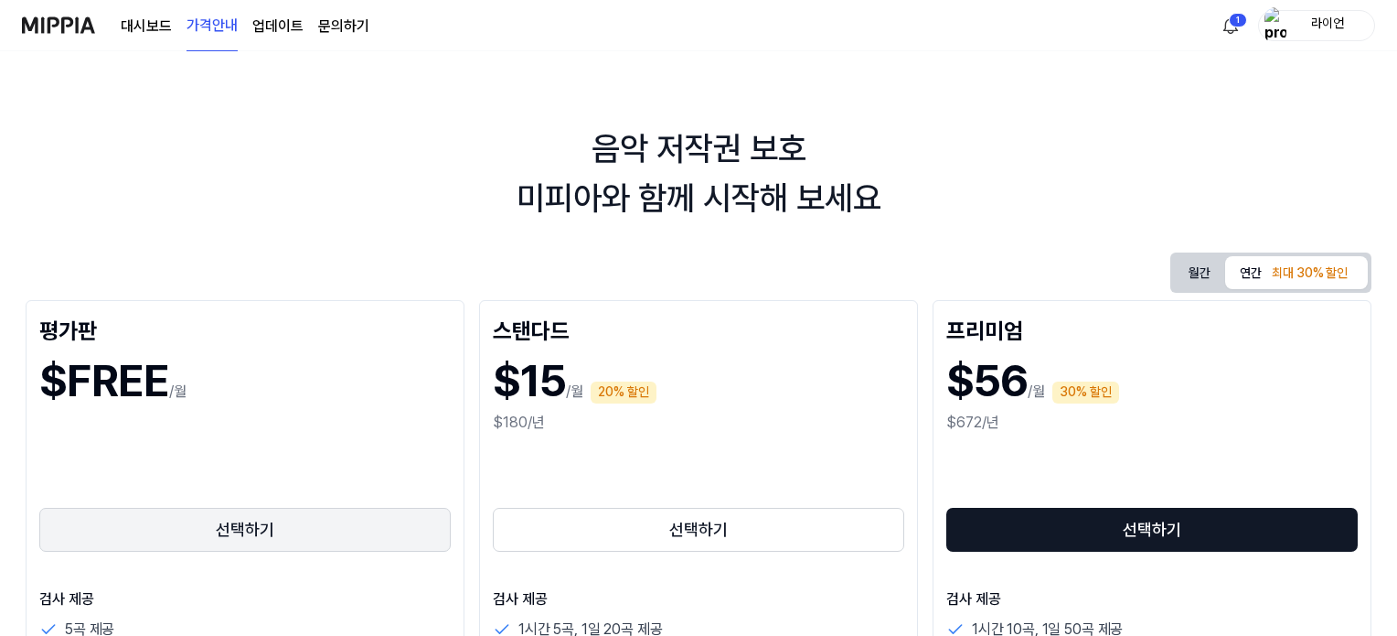
click at [233, 531] on button "선택하기" at bounding box center [244, 530] width 411 height 44
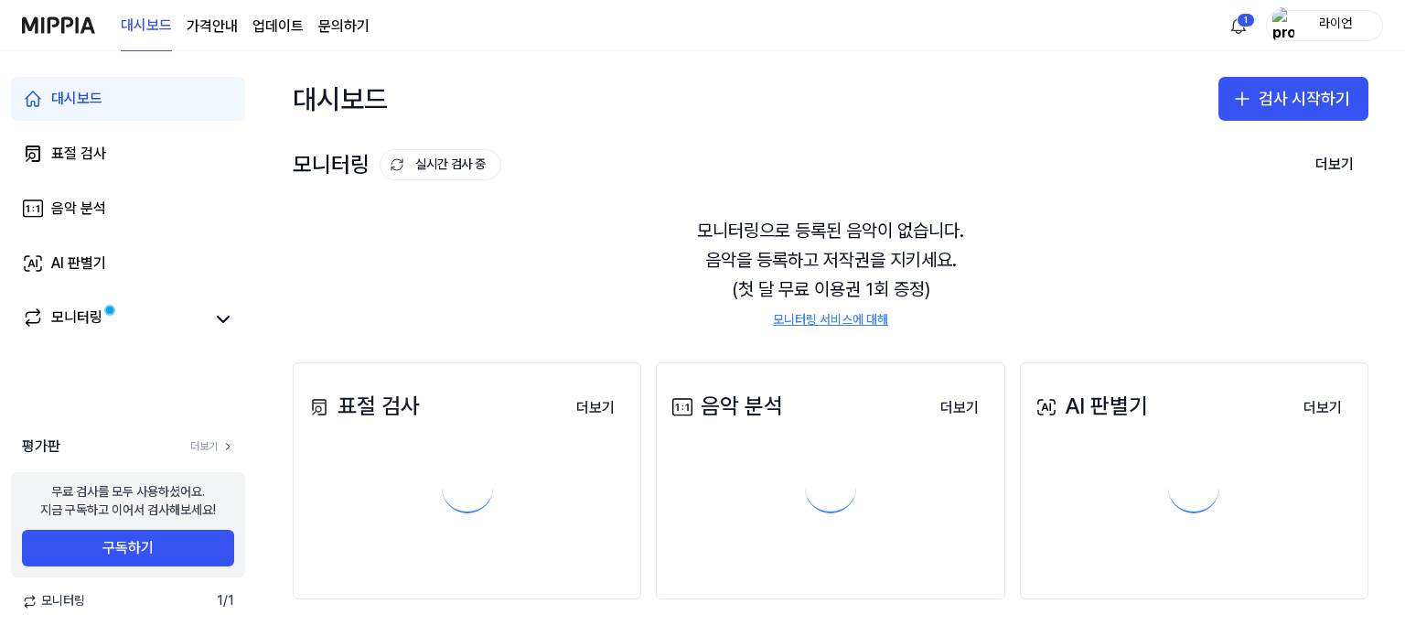
click at [233, 531] on link "구독하기" at bounding box center [128, 547] width 212 height 37
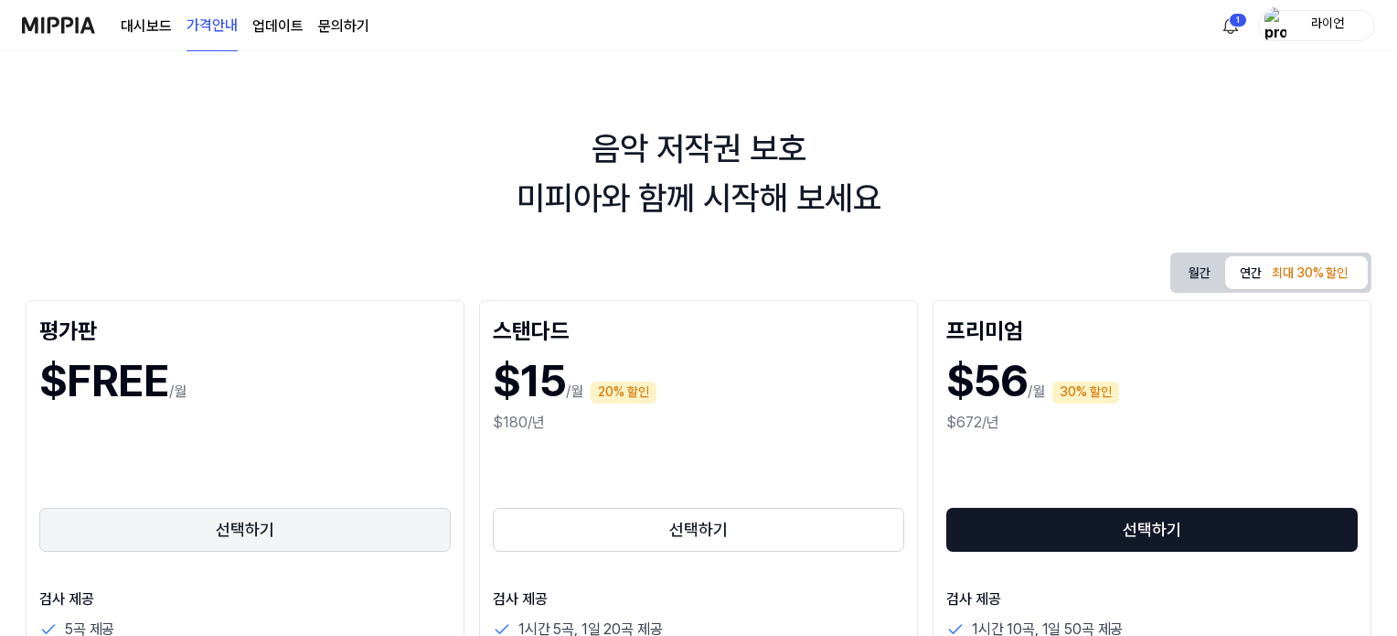
click at [249, 528] on button "선택하기" at bounding box center [244, 530] width 411 height 44
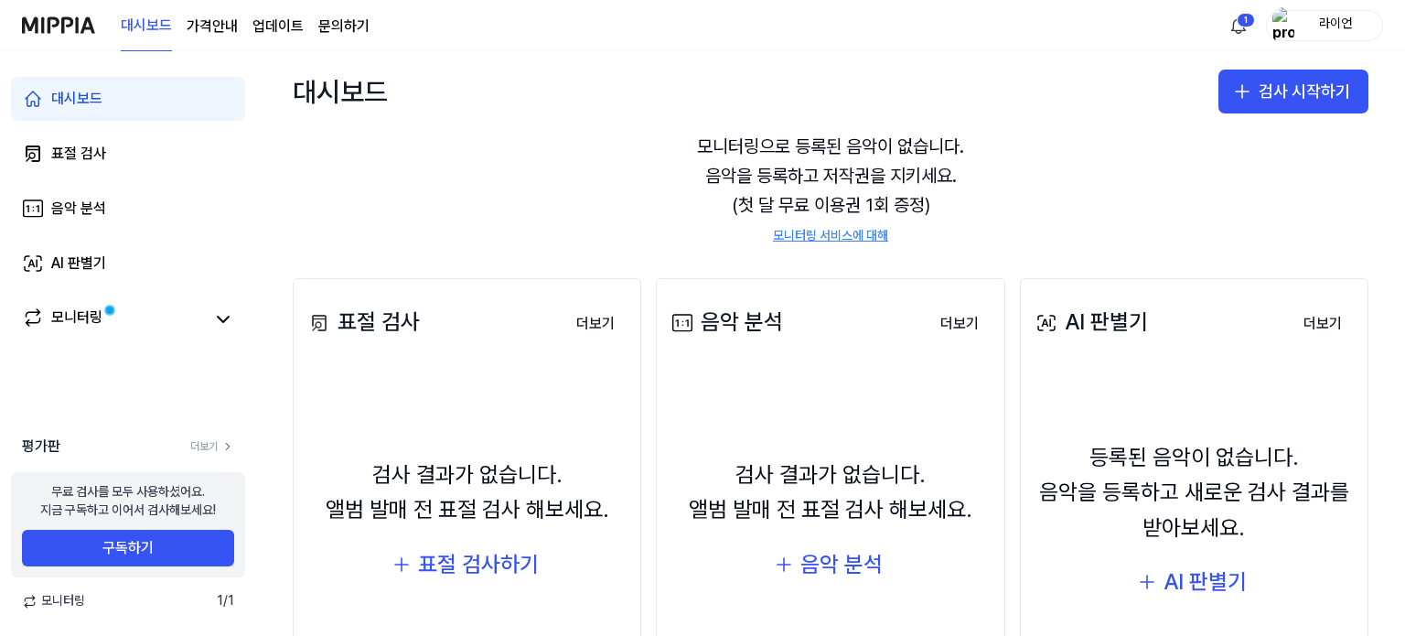
scroll to position [183, 0]
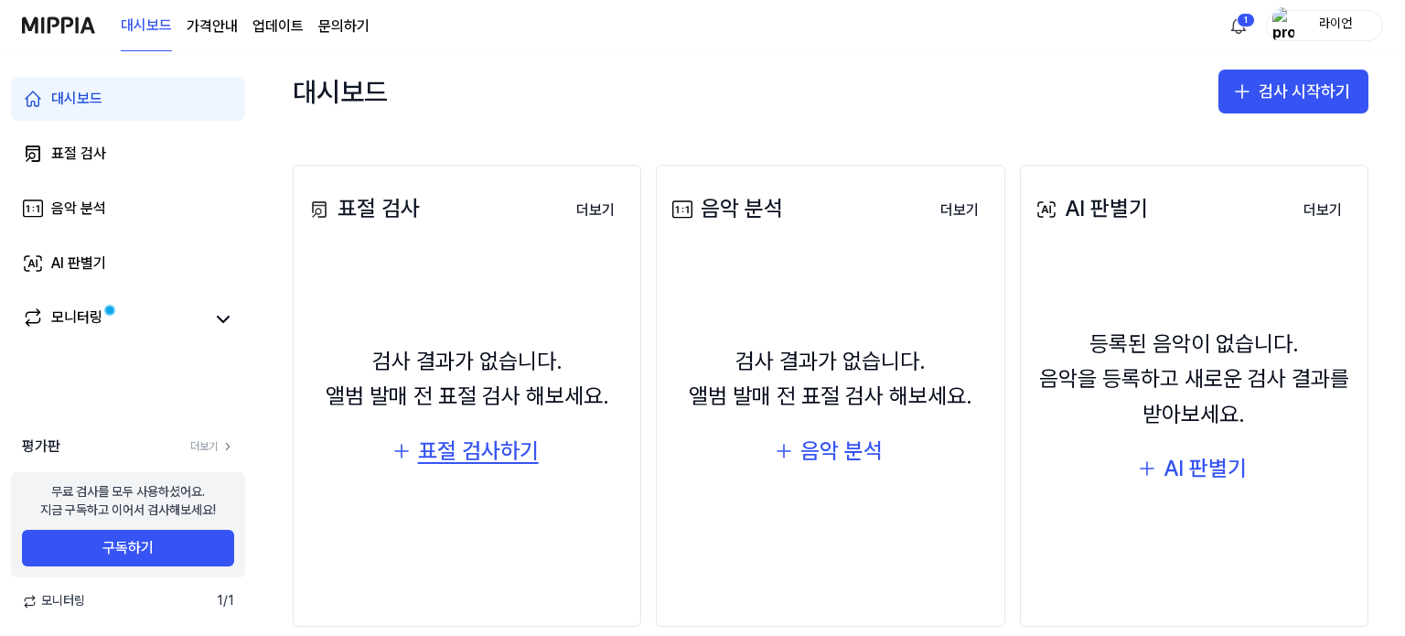
click at [487, 454] on div "표절 검사하기" at bounding box center [478, 450] width 121 height 35
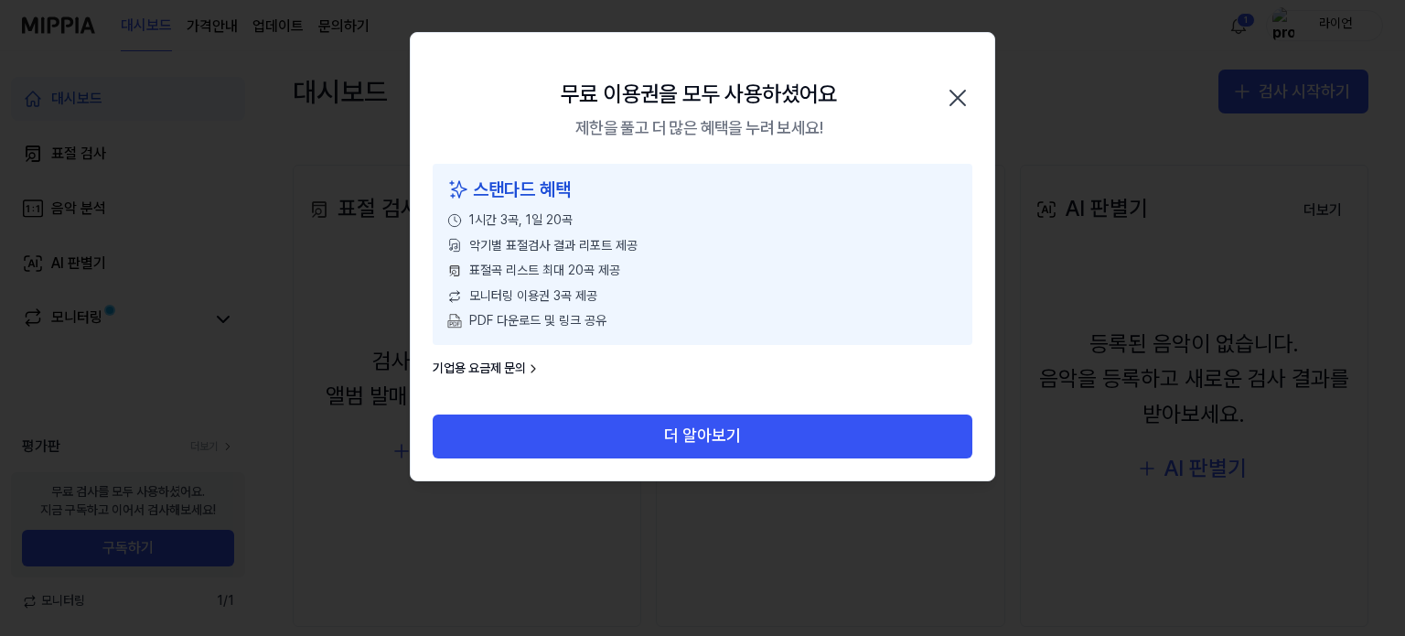
click at [962, 96] on icon "button" at bounding box center [957, 97] width 29 height 29
